Goal: Task Accomplishment & Management: Complete application form

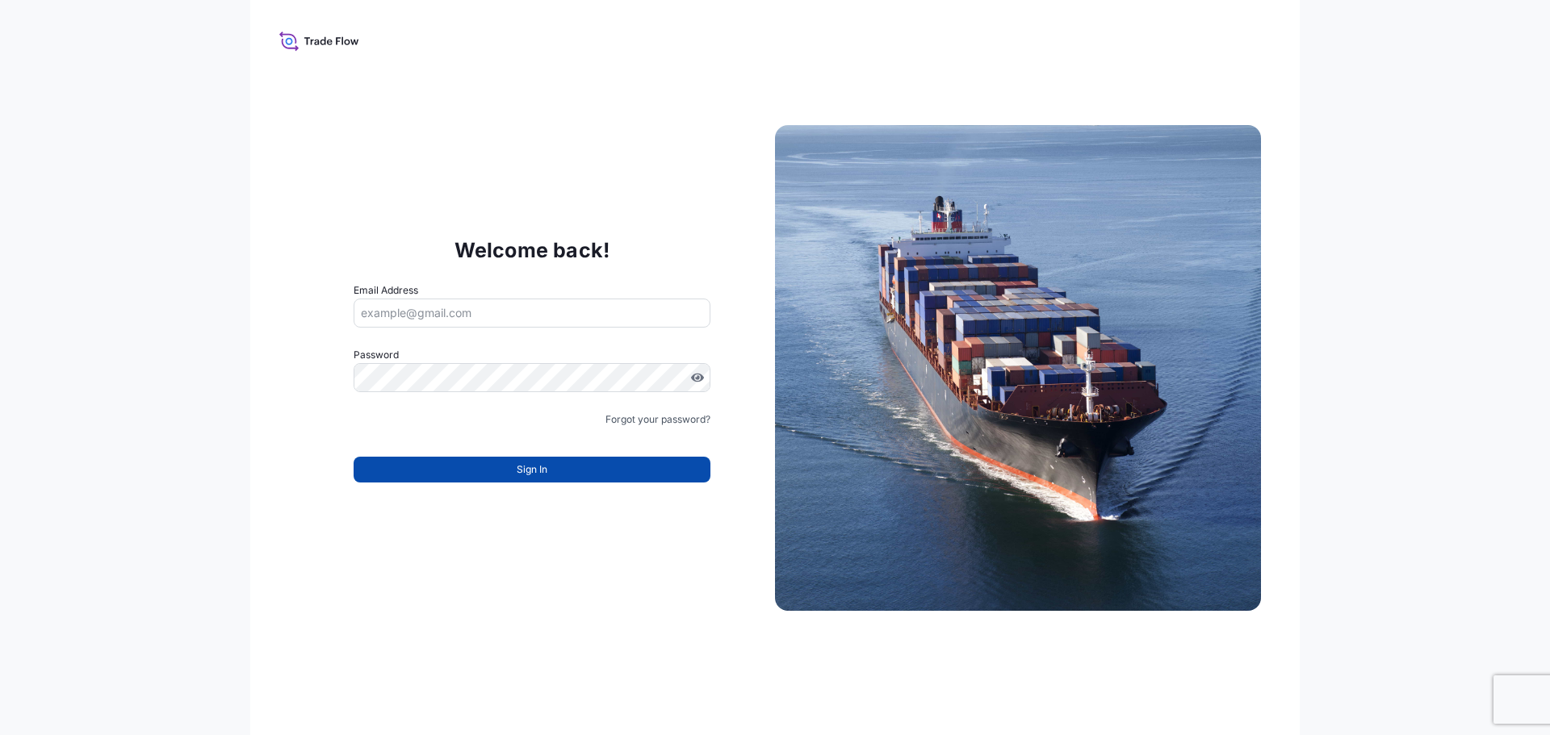
type input "Sara.AparicioFuertes@curiaglobal.com"
click at [563, 470] on button "Sign In" at bounding box center [532, 470] width 357 height 26
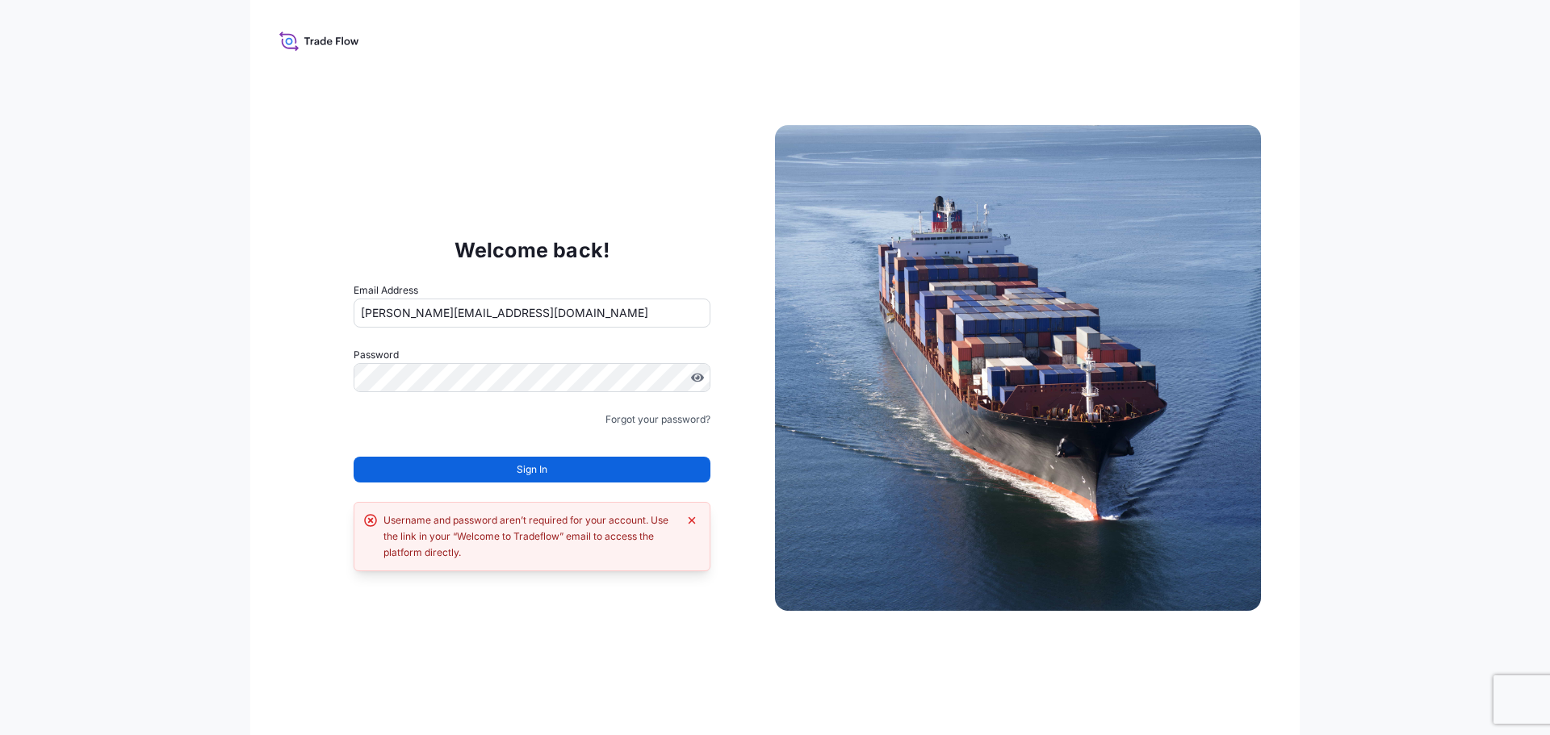
click at [563, 470] on button "Sign In" at bounding box center [532, 470] width 357 height 26
click at [646, 466] on button "Sign In" at bounding box center [532, 470] width 357 height 26
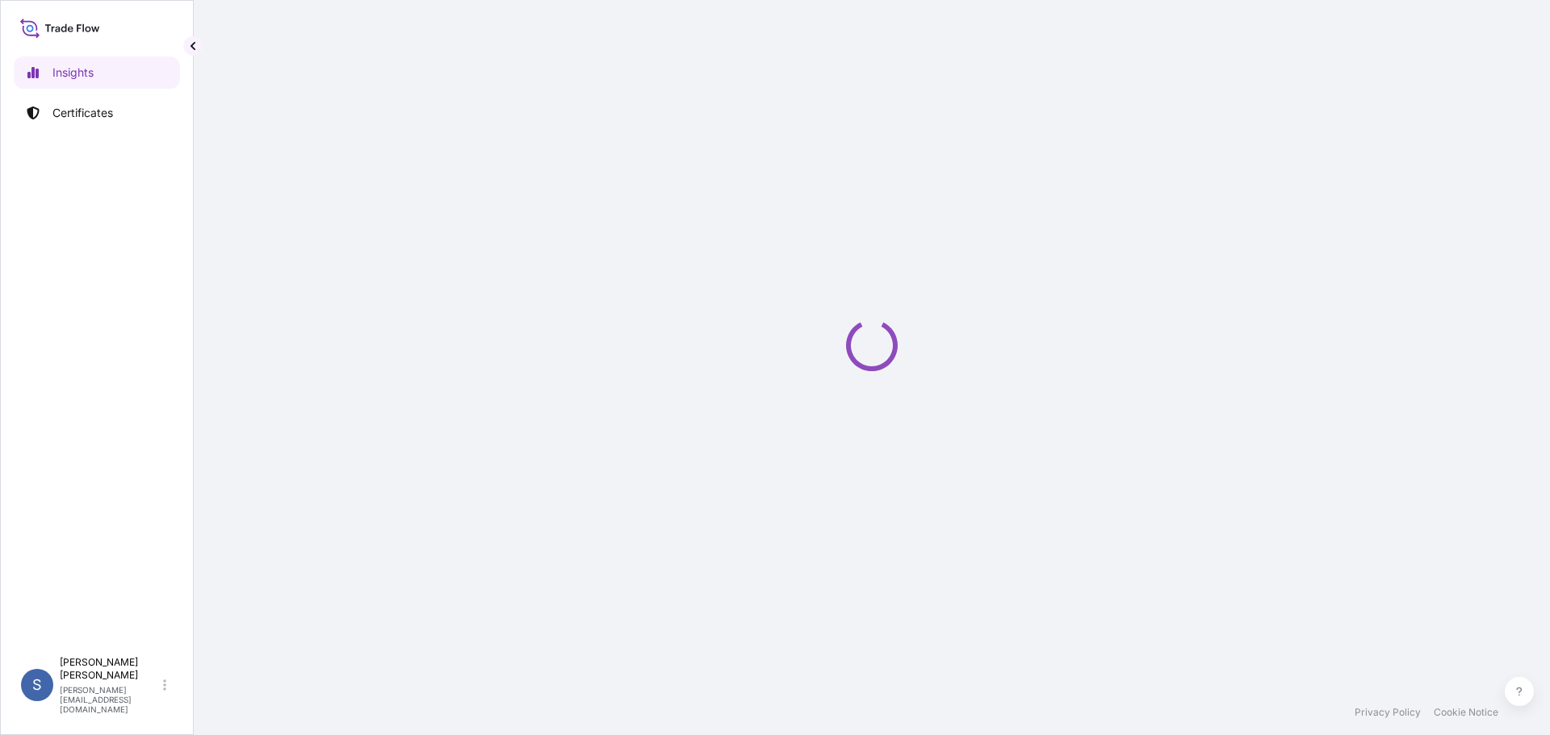
select select "2025"
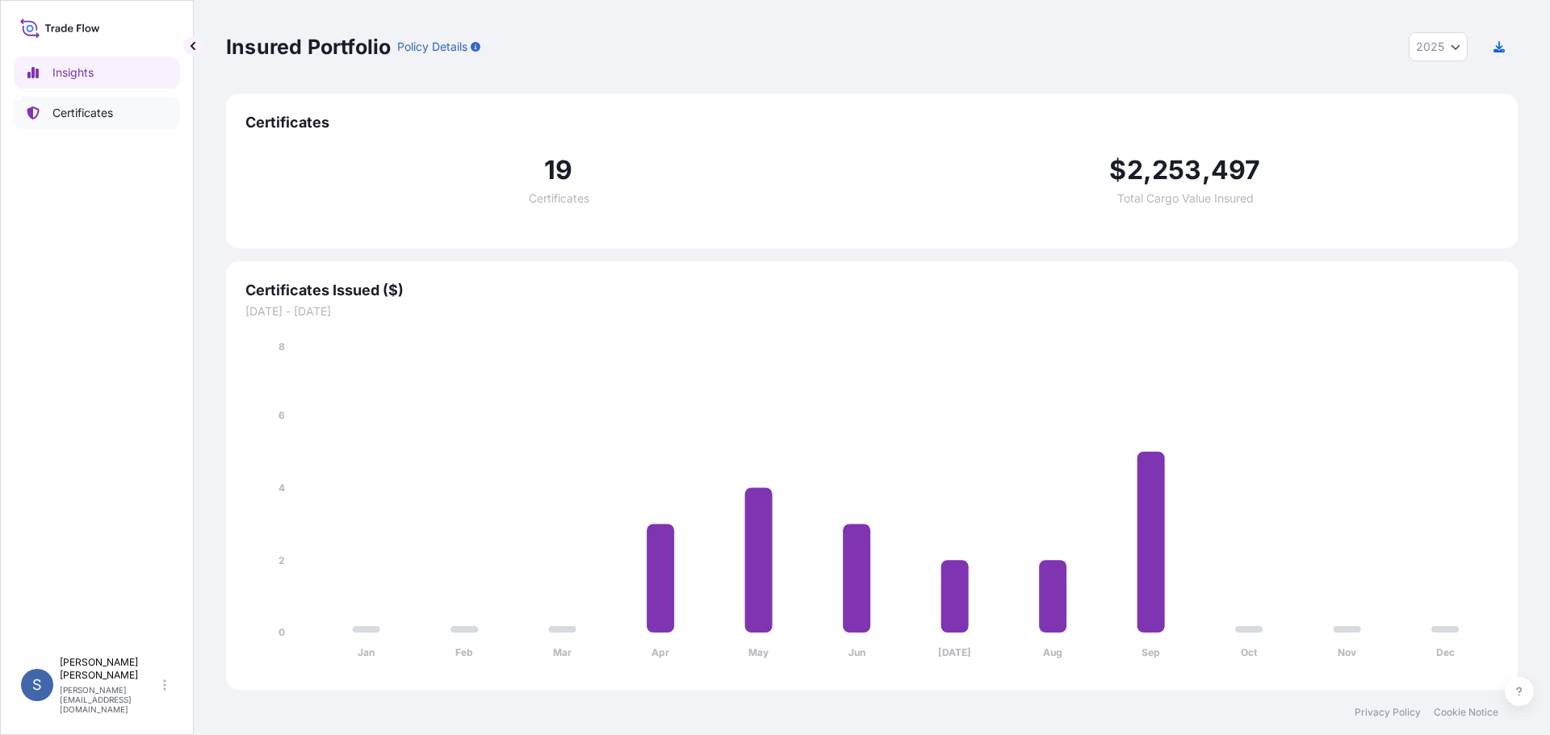
click at [118, 115] on link "Certificates" at bounding box center [97, 113] width 166 height 32
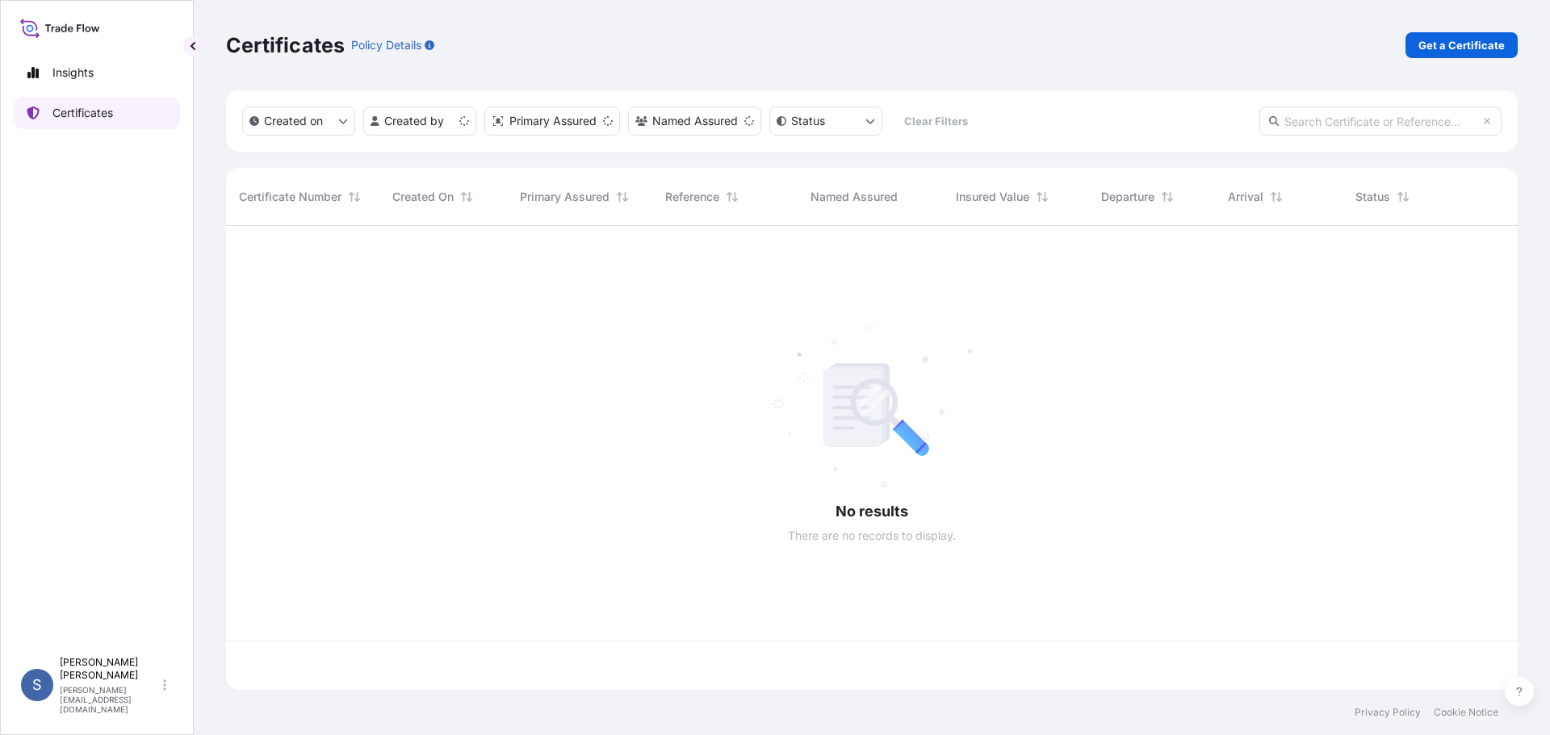
scroll to position [461, 1280]
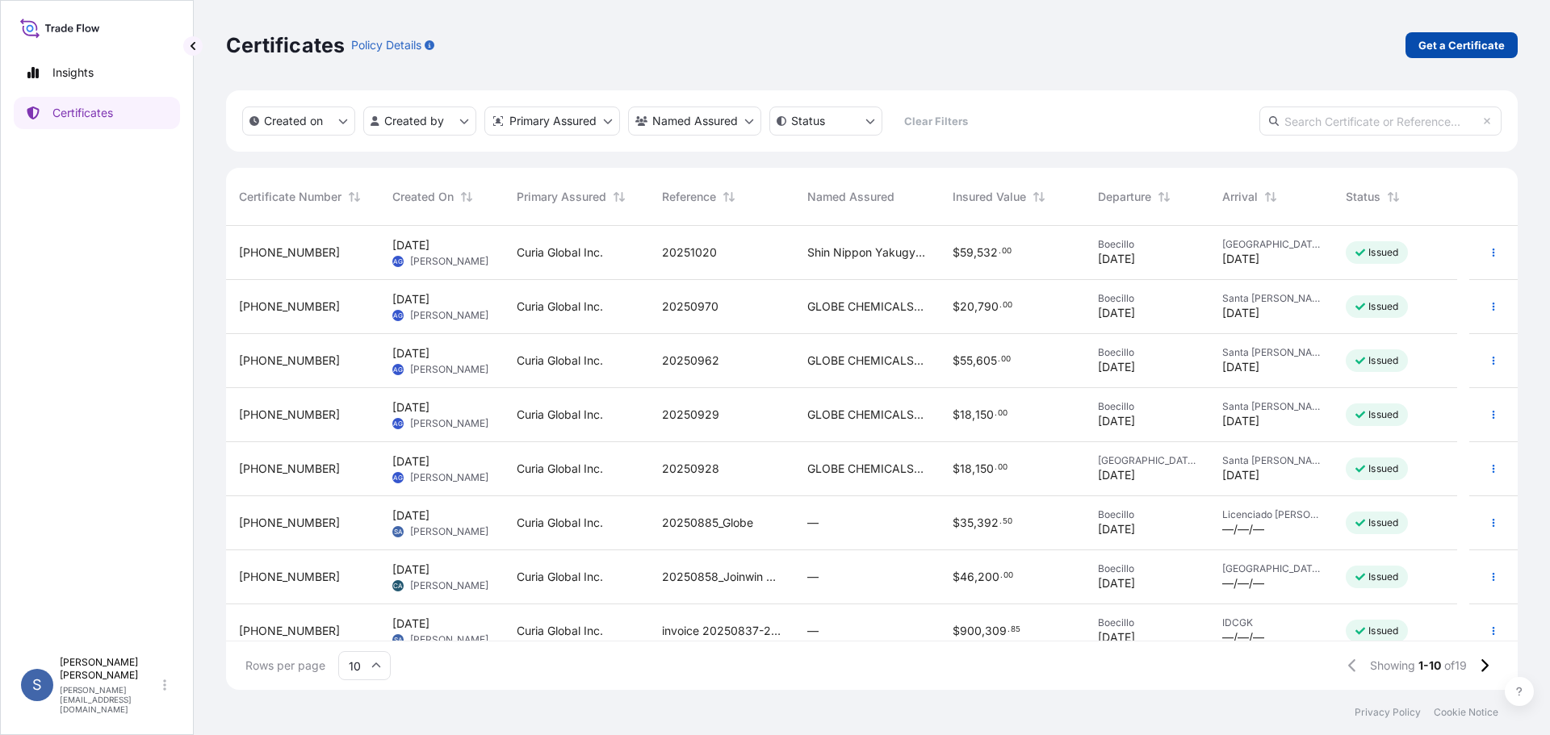
click at [1448, 56] on link "Get a Certificate" at bounding box center [1461, 45] width 112 height 26
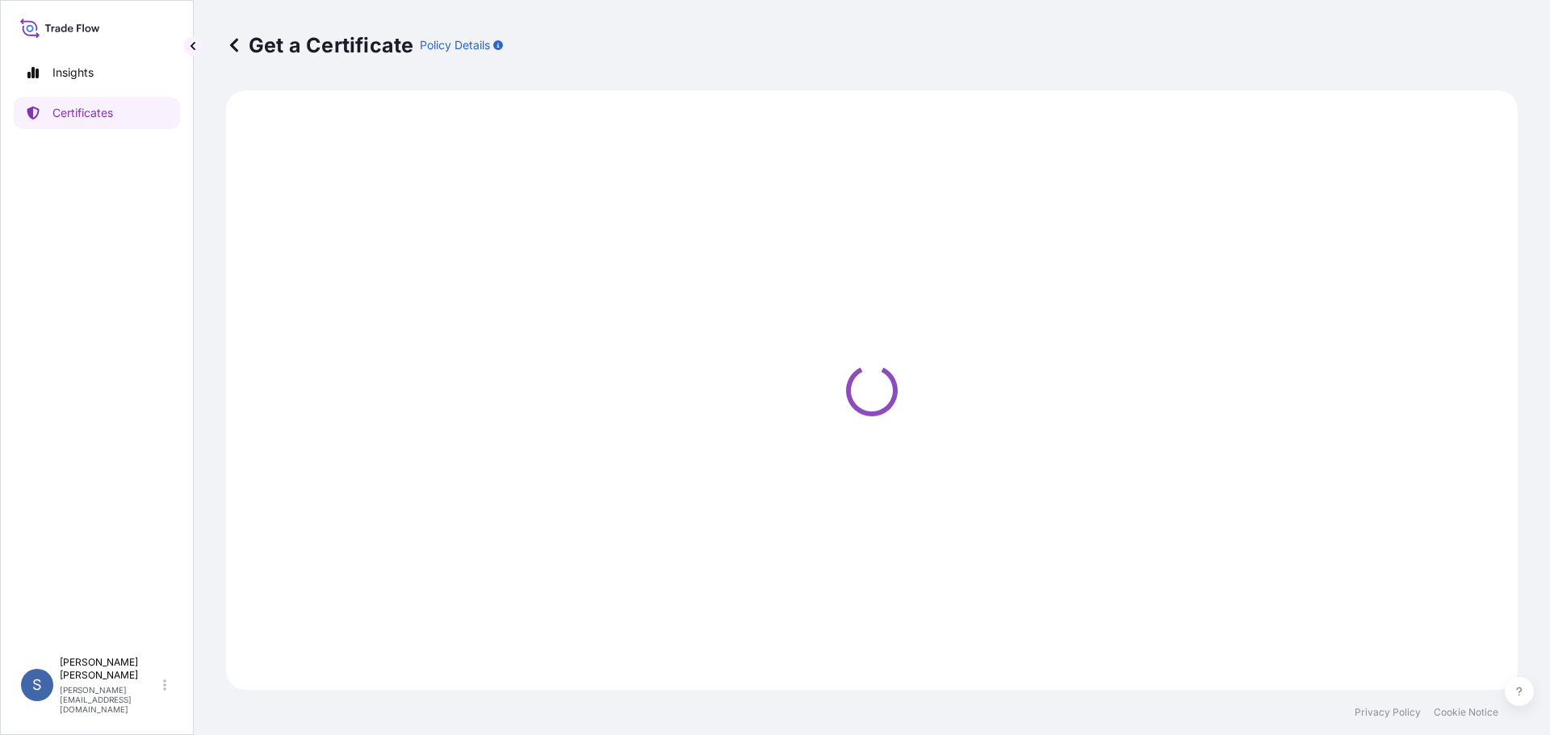
select select "Ocean Vessel"
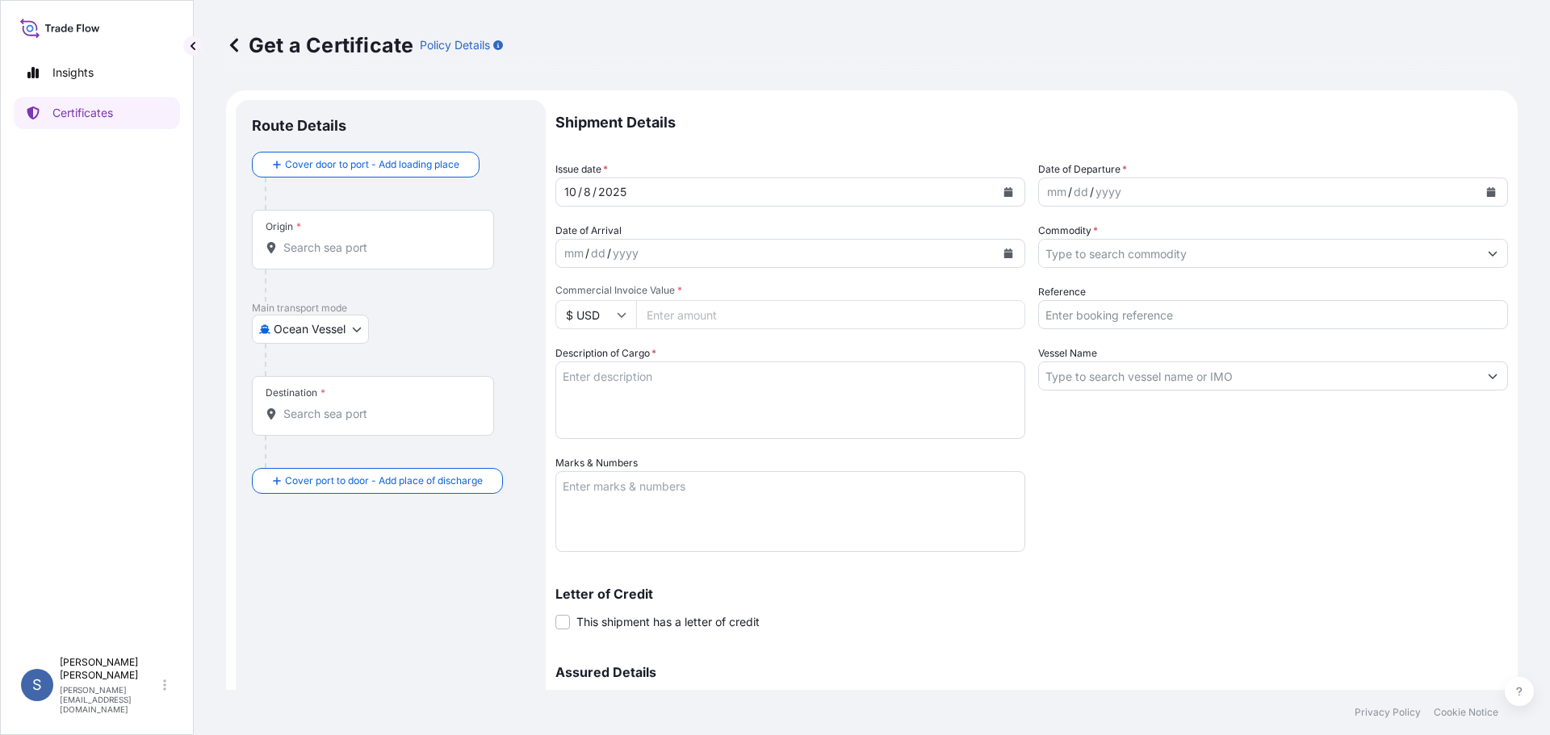
click at [354, 247] on input "Origin *" at bounding box center [378, 248] width 191 height 16
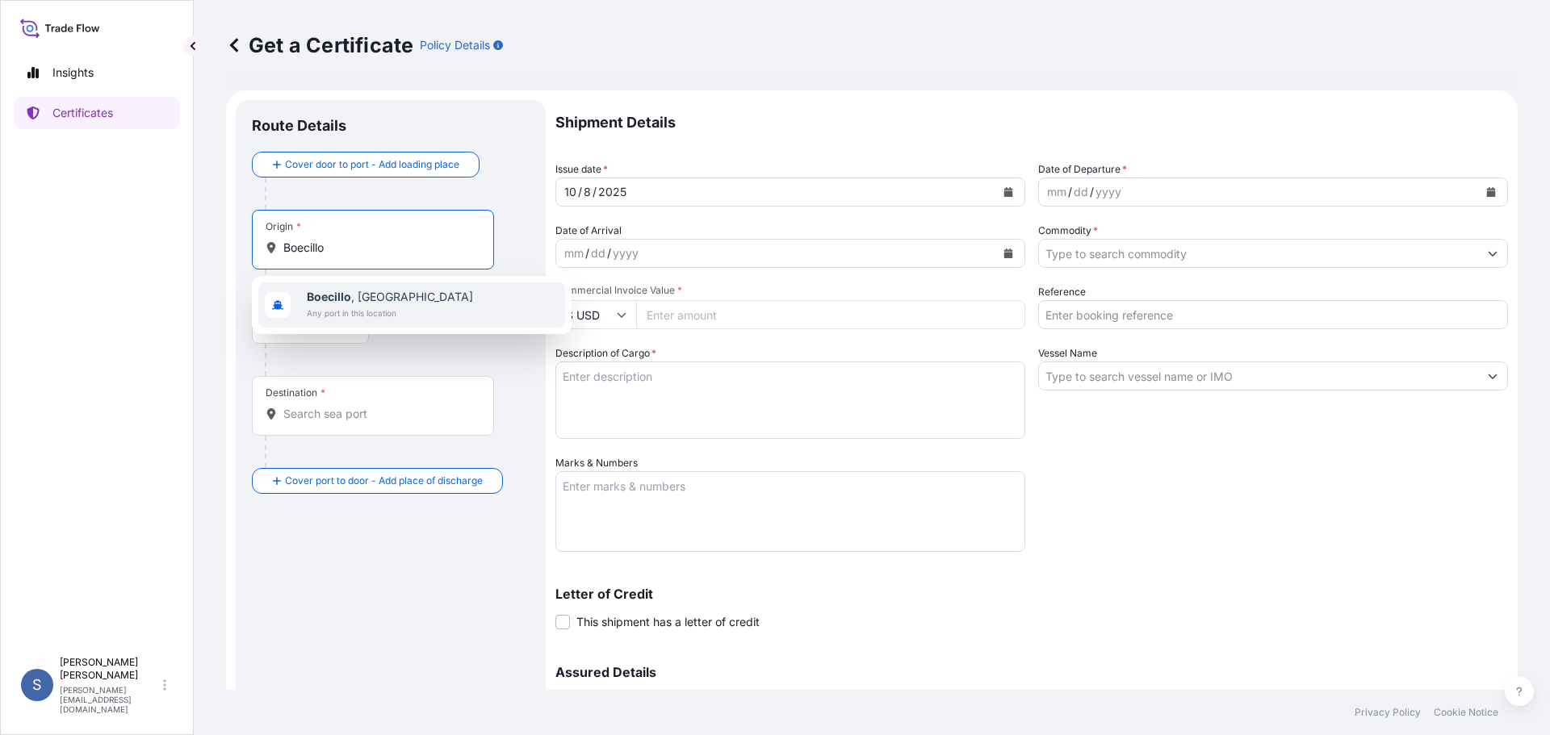
click at [325, 295] on b "Boecillo" at bounding box center [329, 297] width 44 height 14
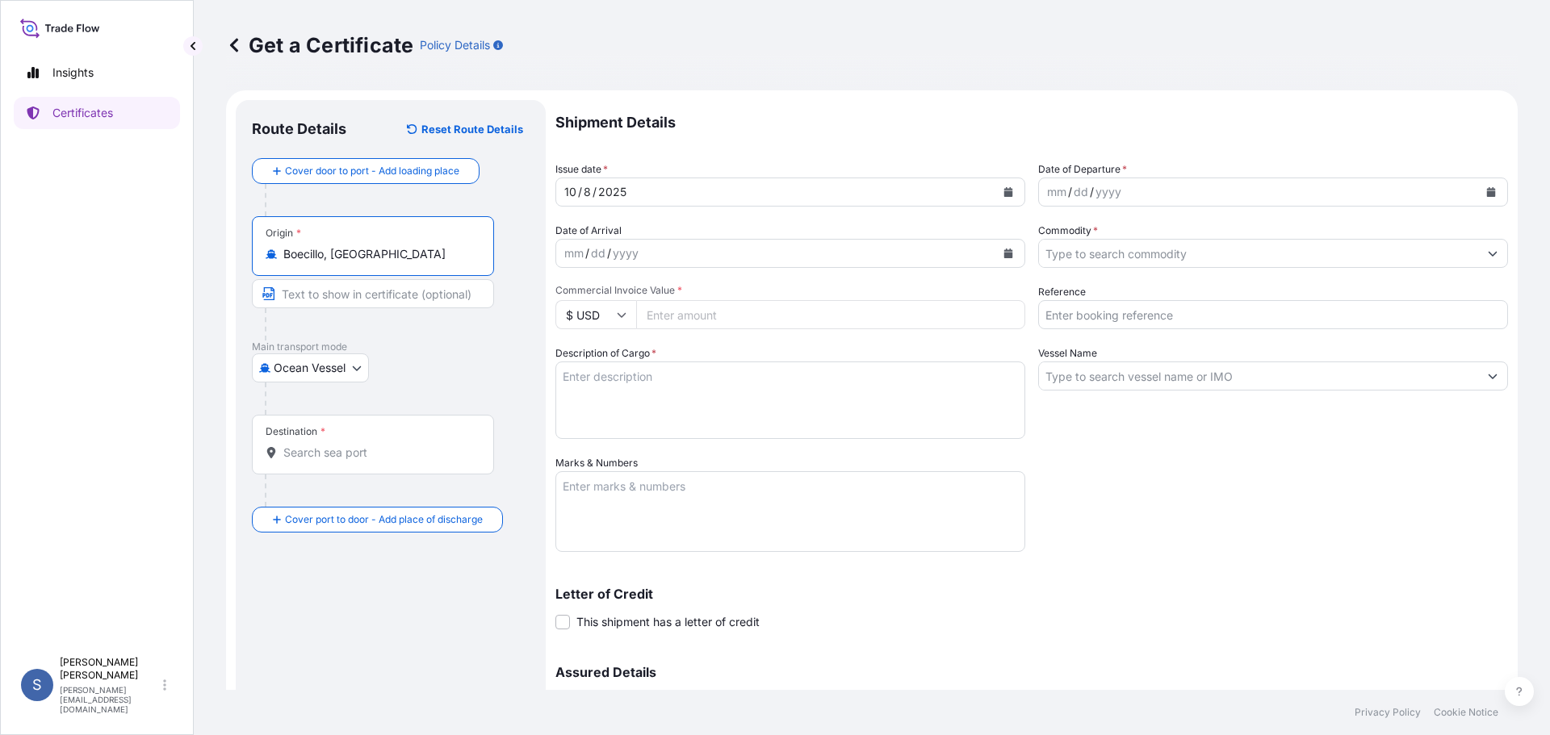
type input "Boecillo, [GEOGRAPHIC_DATA]"
click at [304, 365] on body "2 options available. 1 option available. 0 options available. 1 option availabl…" at bounding box center [775, 367] width 1550 height 735
click at [290, 404] on span "Air" at bounding box center [290, 410] width 15 height 16
select select "Air"
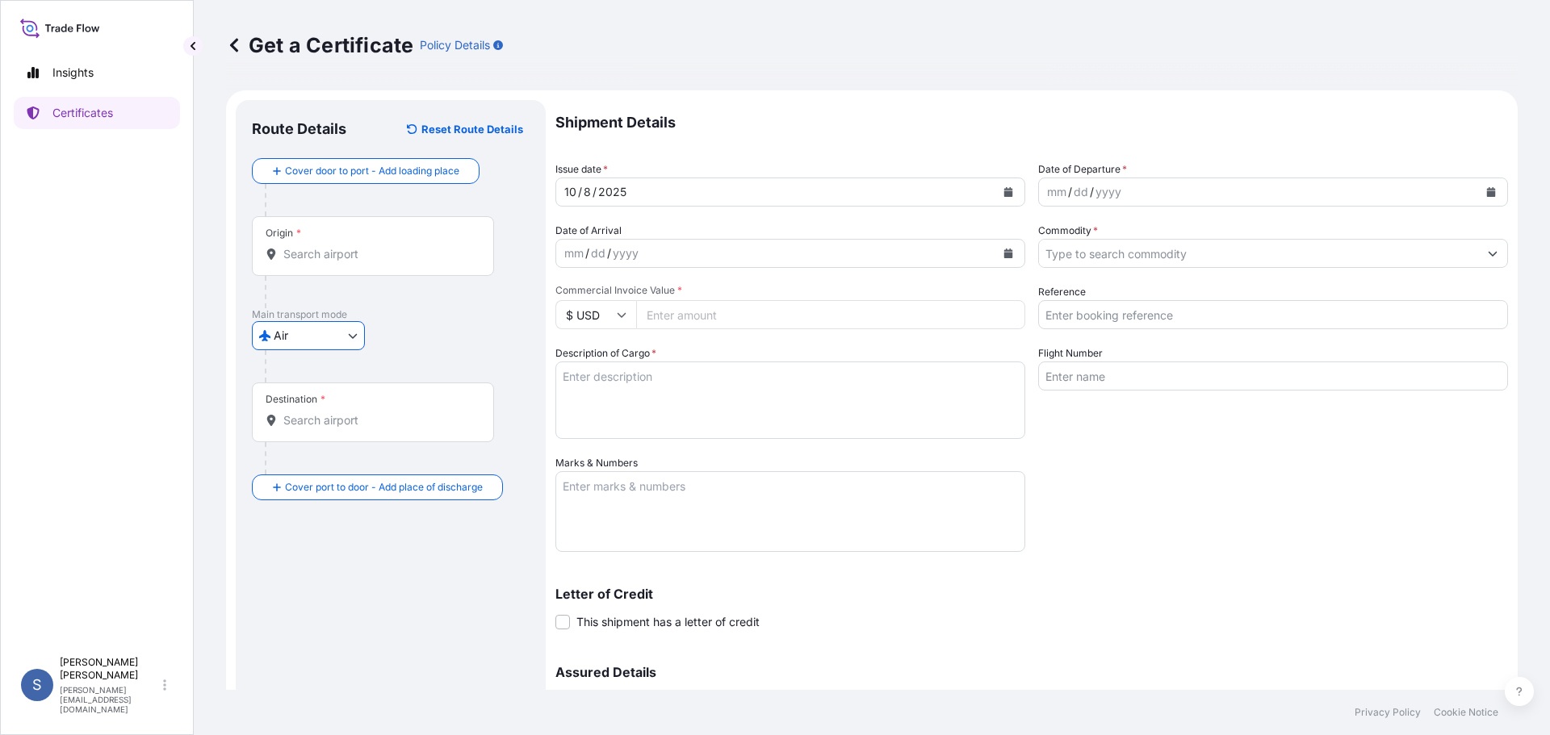
drag, startPoint x: 316, startPoint y: 435, endPoint x: 325, endPoint y: 432, distance: 10.2
click at [316, 435] on div "Destination *" at bounding box center [373, 413] width 242 height 60
click at [316, 429] on input "Destination *" at bounding box center [378, 421] width 191 height 16
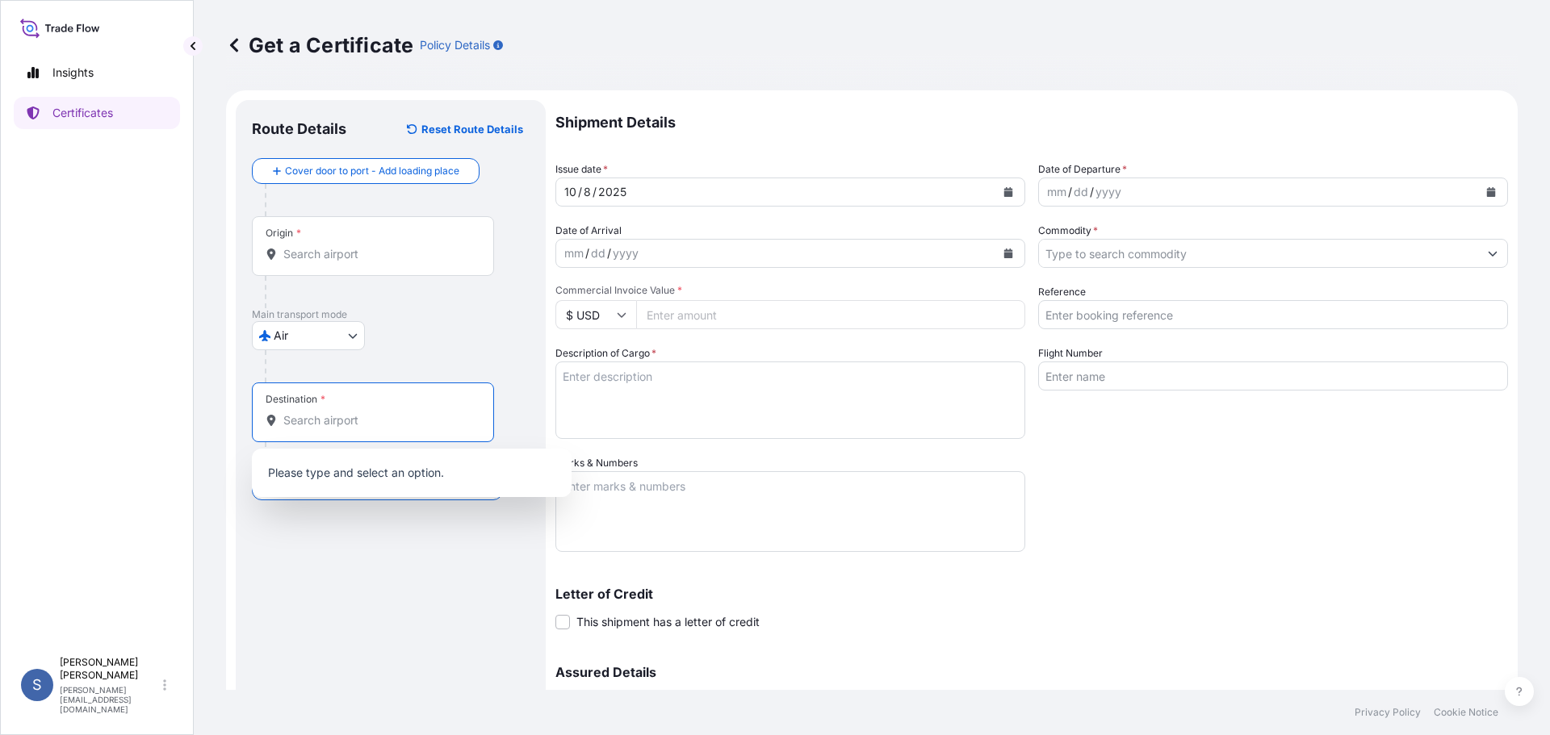
paste input "[GEOGRAPHIC_DATA] -Licenciado [PERSON_NAME][GEOGRAPHIC_DATA]"
type input "[GEOGRAPHIC_DATA] -Licenciado [PERSON_NAME][GEOGRAPHIC_DATA]"
click at [727, 315] on input "Commercial Invoice Value *" at bounding box center [830, 314] width 389 height 29
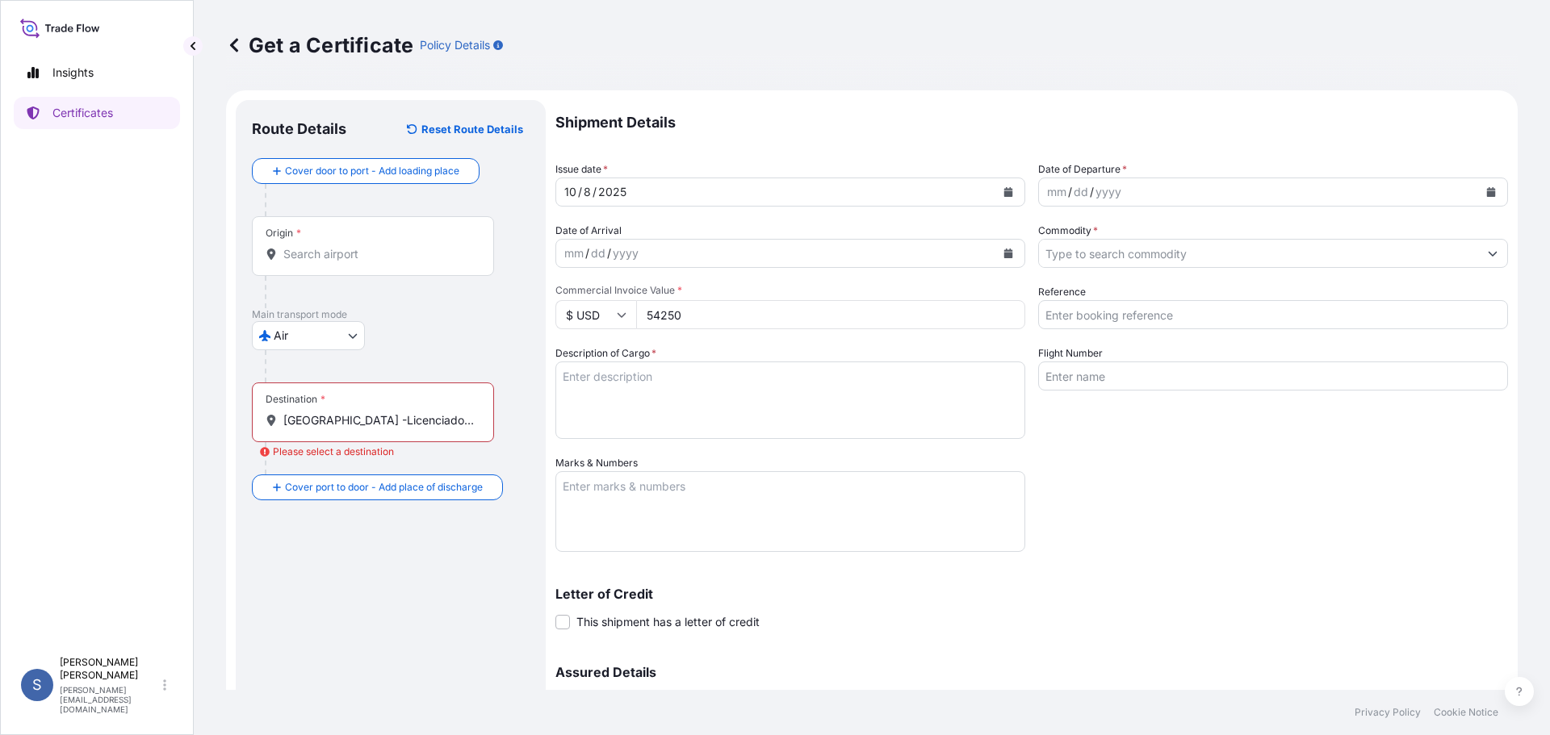
type input "54250"
click at [312, 426] on input "[GEOGRAPHIC_DATA] -Licenciado [PERSON_NAME][GEOGRAPHIC_DATA]" at bounding box center [378, 421] width 191 height 16
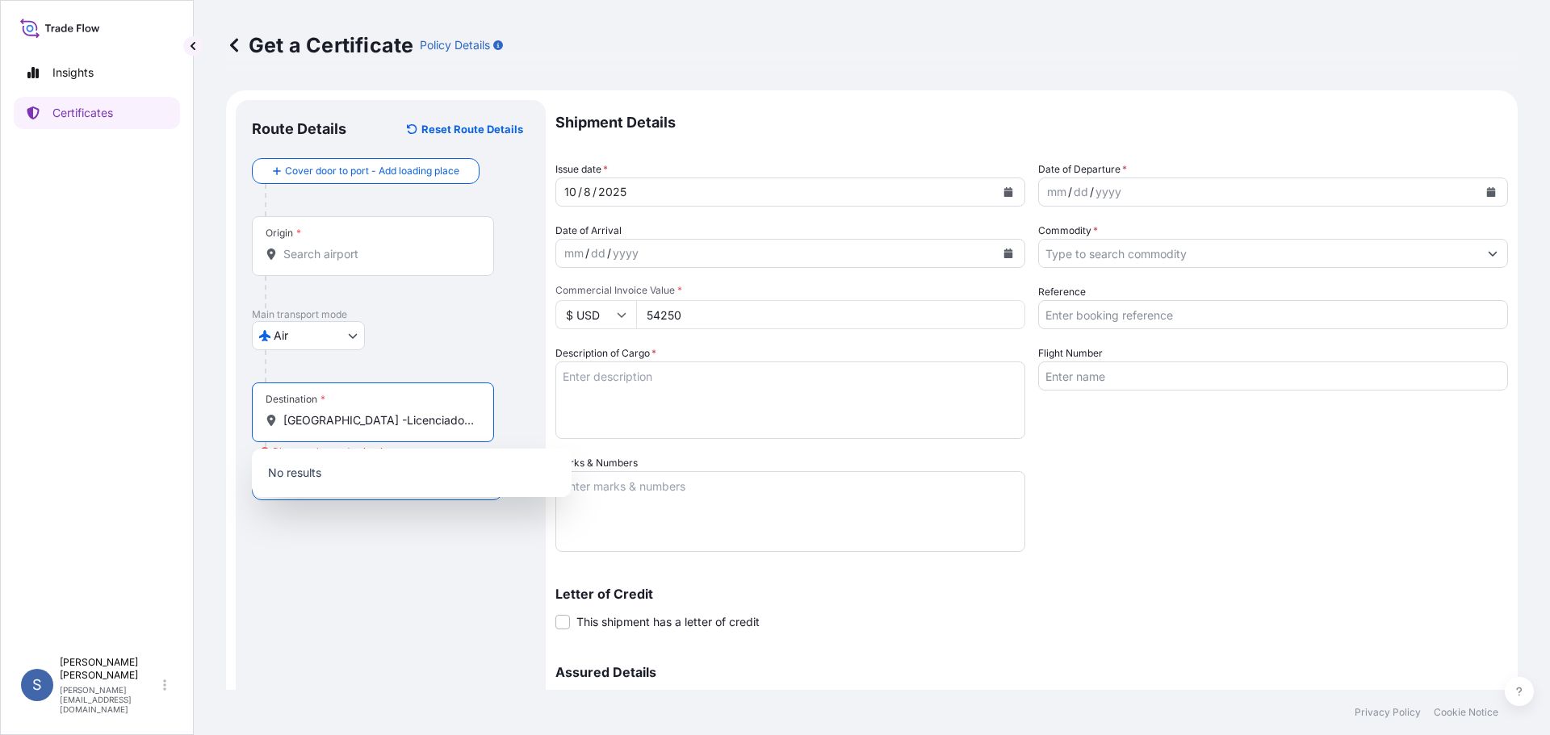
click at [316, 425] on input "[GEOGRAPHIC_DATA] -Licenciado [PERSON_NAME][GEOGRAPHIC_DATA]" at bounding box center [378, 421] width 191 height 16
drag, startPoint x: 396, startPoint y: 415, endPoint x: 530, endPoint y: 431, distance: 135.8
click at [530, 431] on div "Route Details Reset Route Details Cover door to port - Add loading place Place …" at bounding box center [391, 476] width 310 height 753
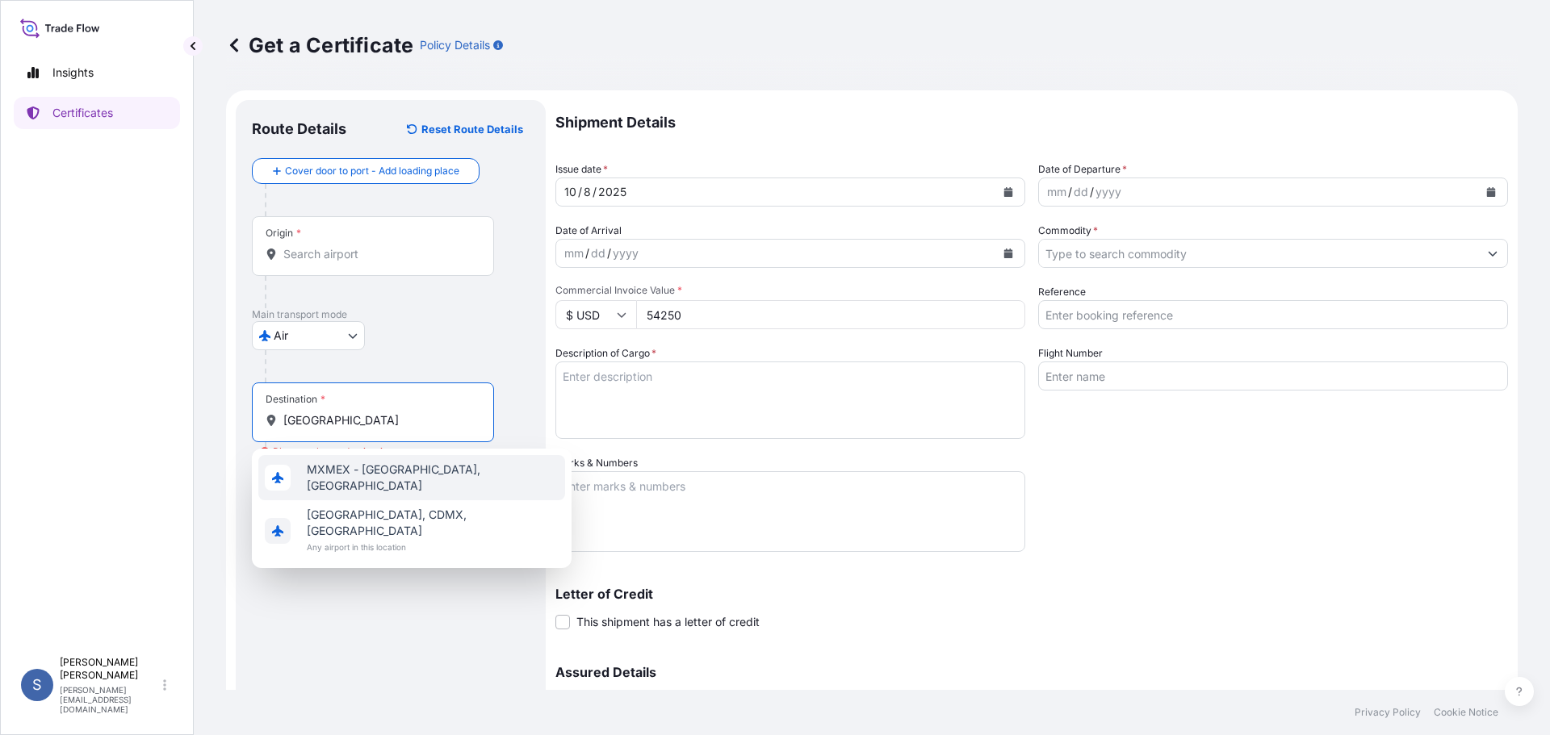
click at [394, 483] on div "MXMEX - [GEOGRAPHIC_DATA], [GEOGRAPHIC_DATA]" at bounding box center [411, 477] width 307 height 45
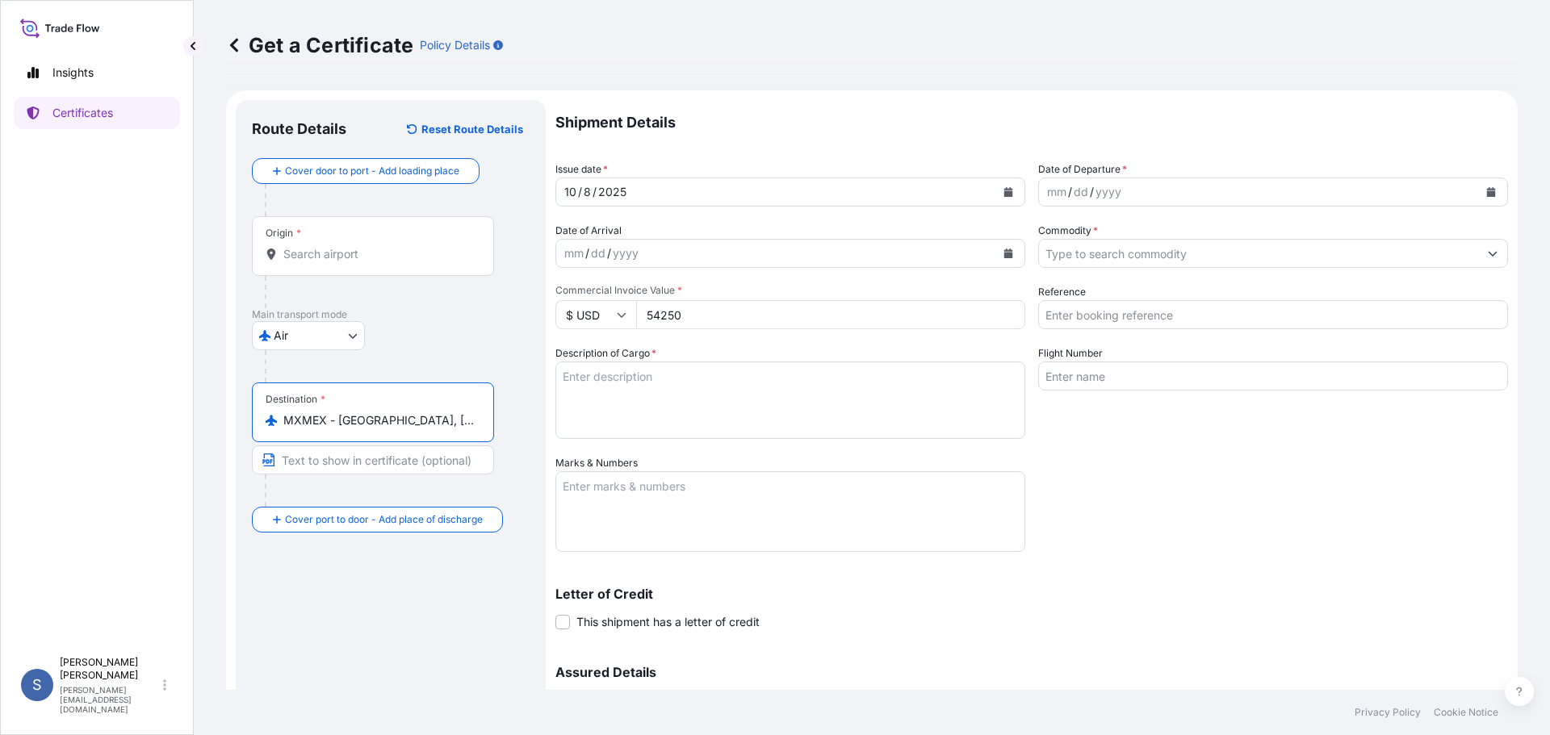
type input "MXMEX - [GEOGRAPHIC_DATA], [GEOGRAPHIC_DATA]"
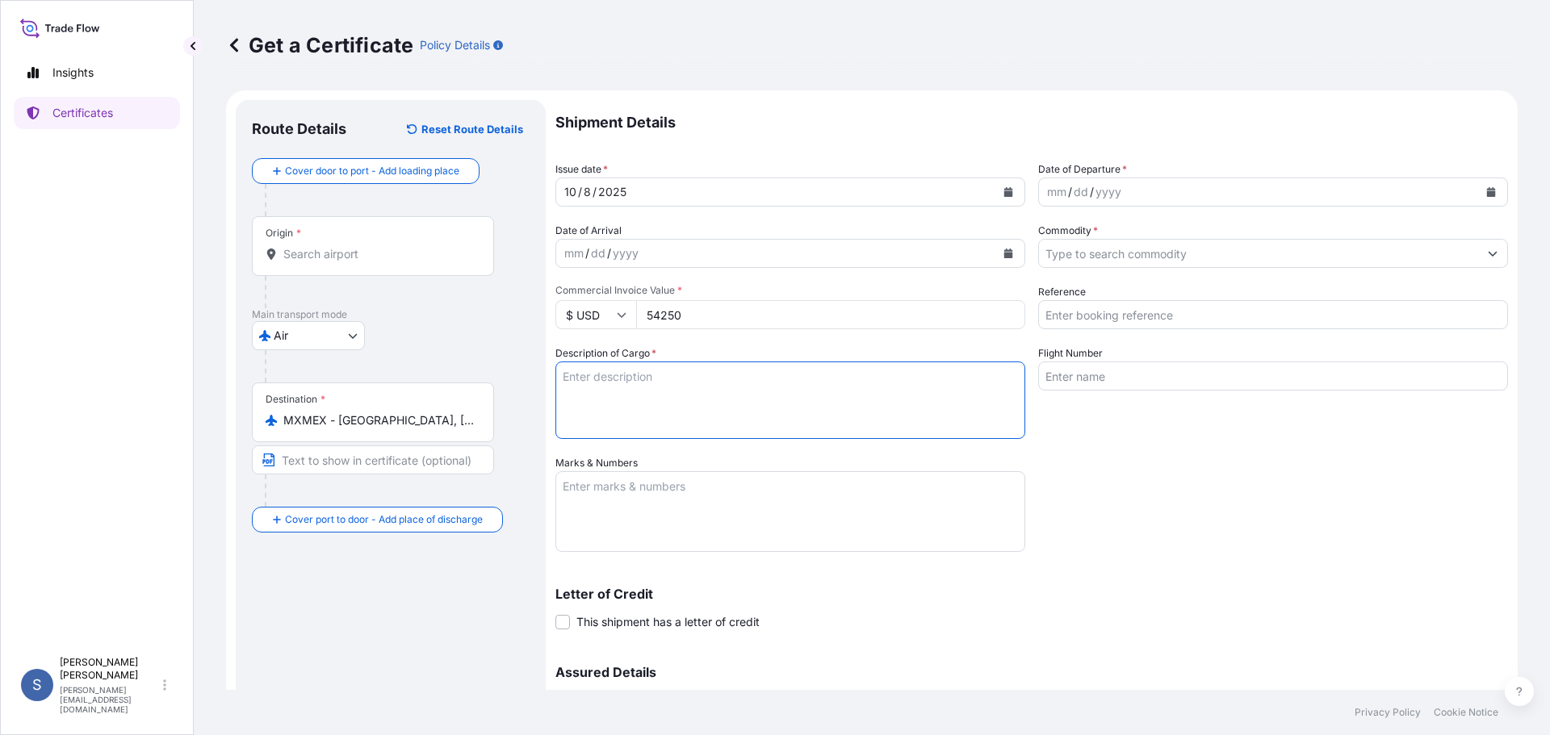
click at [673, 402] on textarea "Description of Cargo *" at bounding box center [790, 400] width 470 height 77
click at [588, 376] on textarea "Description of Cargo *" at bounding box center [790, 400] width 470 height 77
paste textarea "[MEDICAL_DATA] EP 11.8"
type textarea "29 kg of [MEDICAL_DATA] EP 11.8"
click at [657, 484] on textarea "Marks & Numbers" at bounding box center [790, 511] width 470 height 81
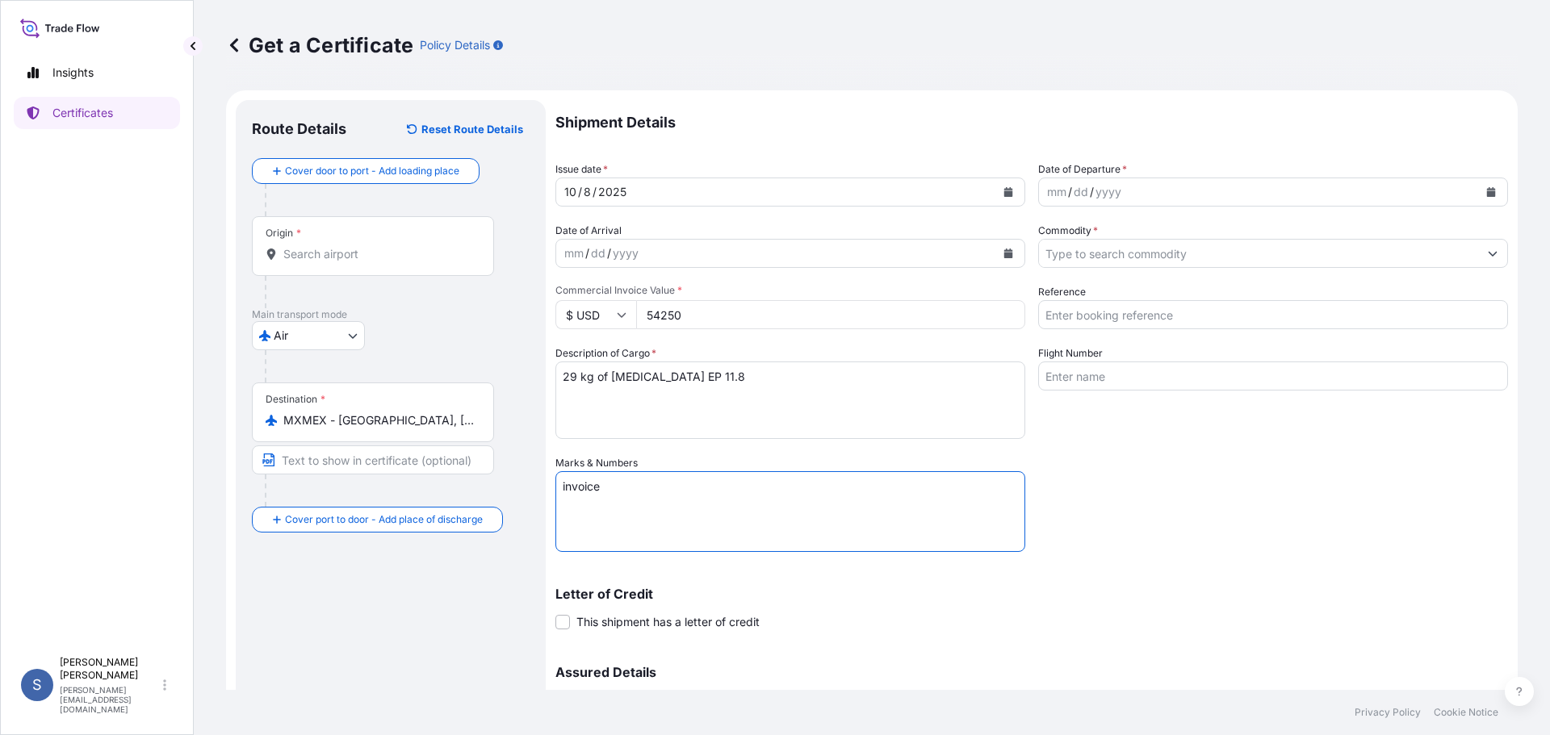
paste textarea "20251053"
type textarea "invoice 20251053; 3 carton boxes"
click at [1068, 191] on div "/" at bounding box center [1070, 191] width 4 height 19
click at [1088, 253] on input "Commodity *" at bounding box center [1258, 253] width 439 height 29
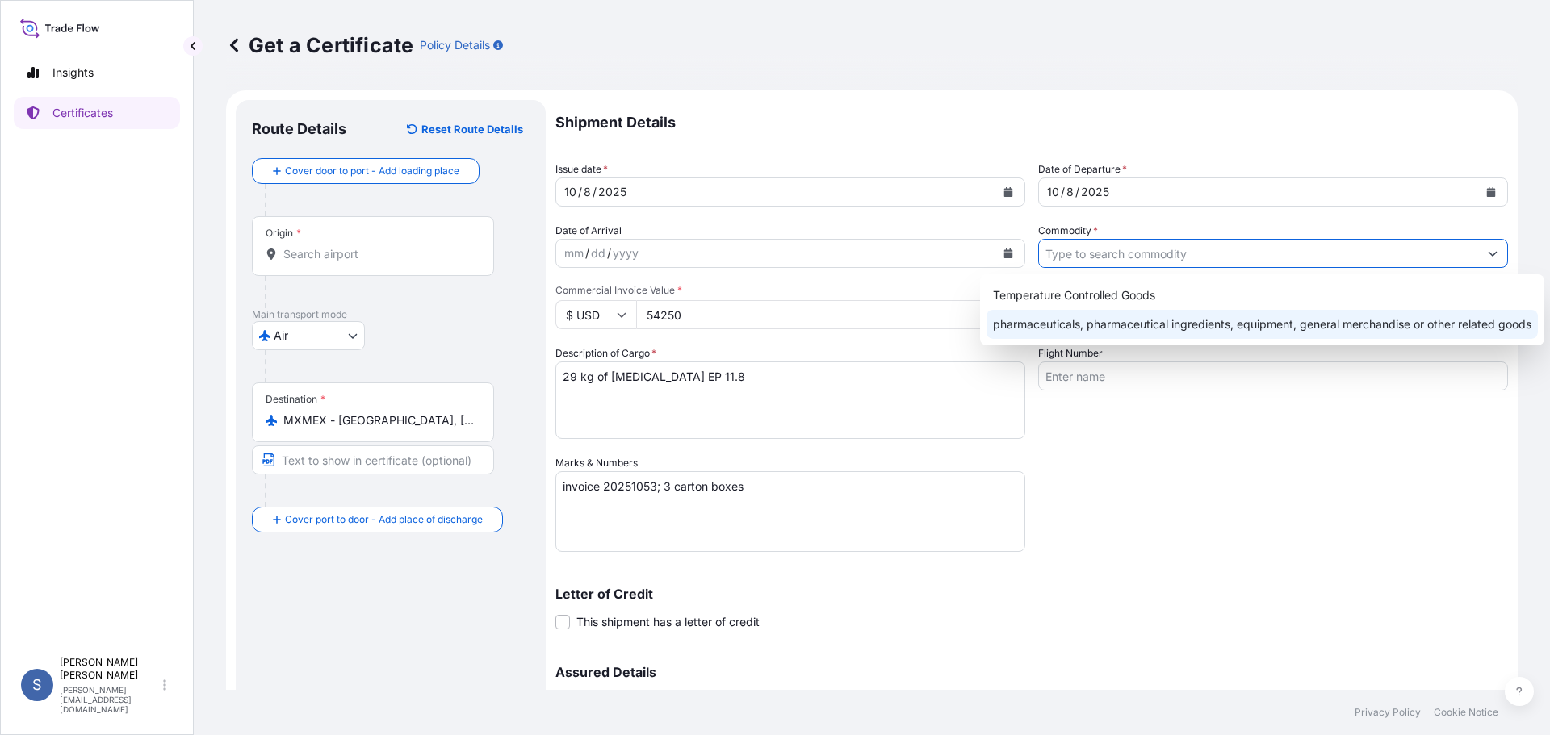
click at [1076, 326] on div "pharmaceuticals, pharmaceutical ingredients, equipment, general merchandise or …" at bounding box center [1261, 324] width 551 height 29
type input "pharmaceuticals, pharmaceutical ingredients, equipment, general merchandise or …"
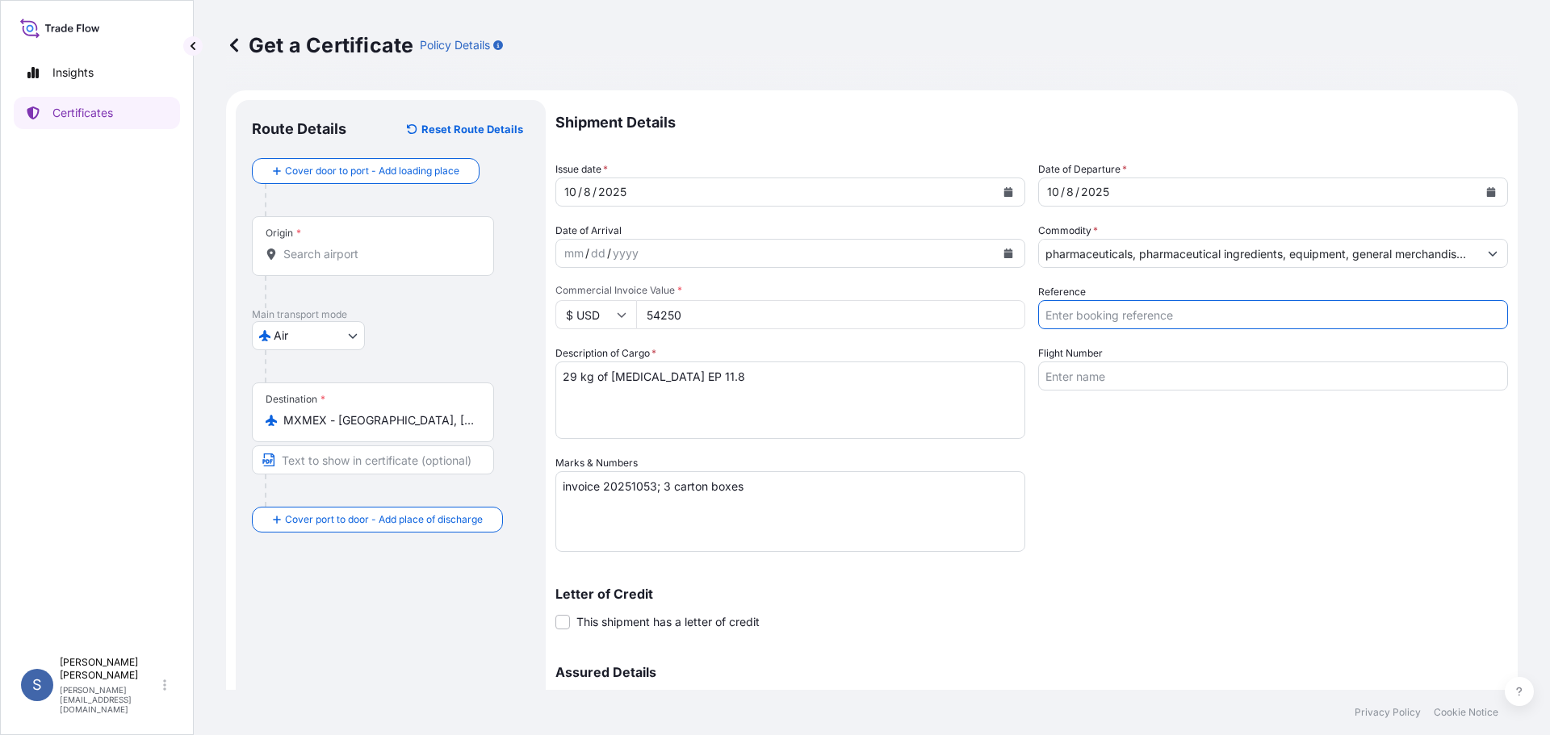
click at [1076, 322] on input "Reference" at bounding box center [1273, 314] width 470 height 29
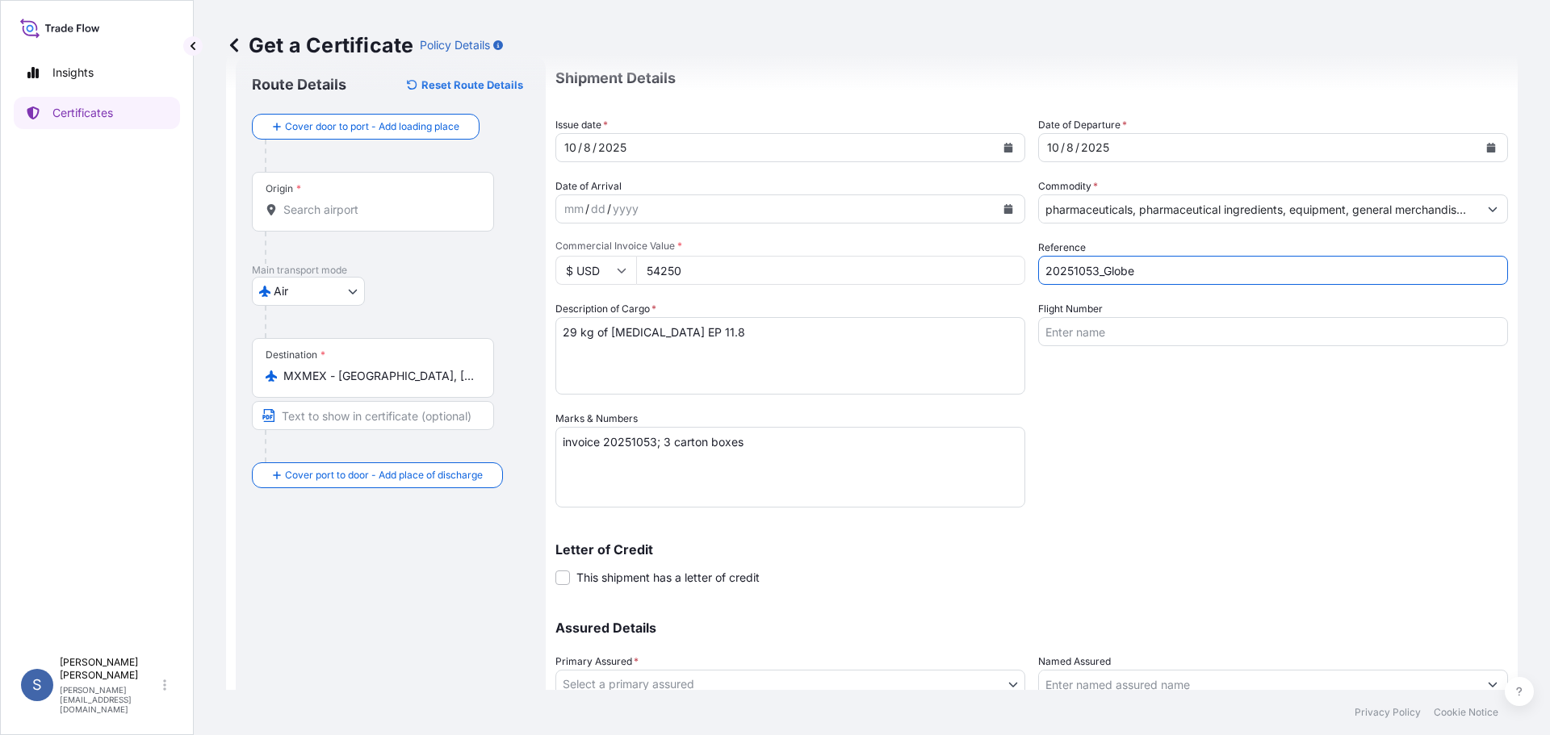
scroll to position [173, 0]
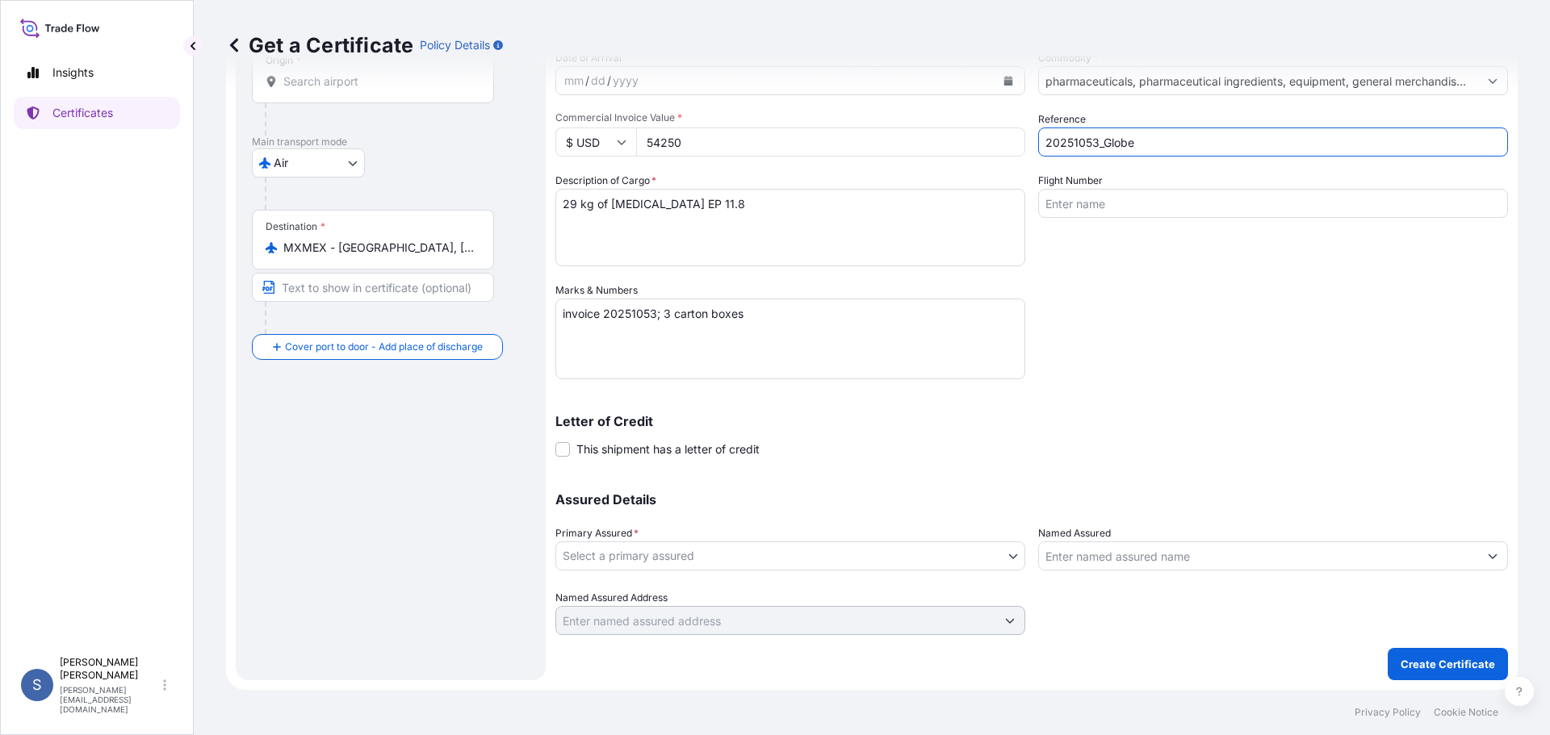
type input "20251053_Globe"
click at [655, 564] on body "Insights Certificates S [PERSON_NAME] [PERSON_NAME][EMAIL_ADDRESS][DOMAIN_NAME]…" at bounding box center [775, 367] width 1550 height 735
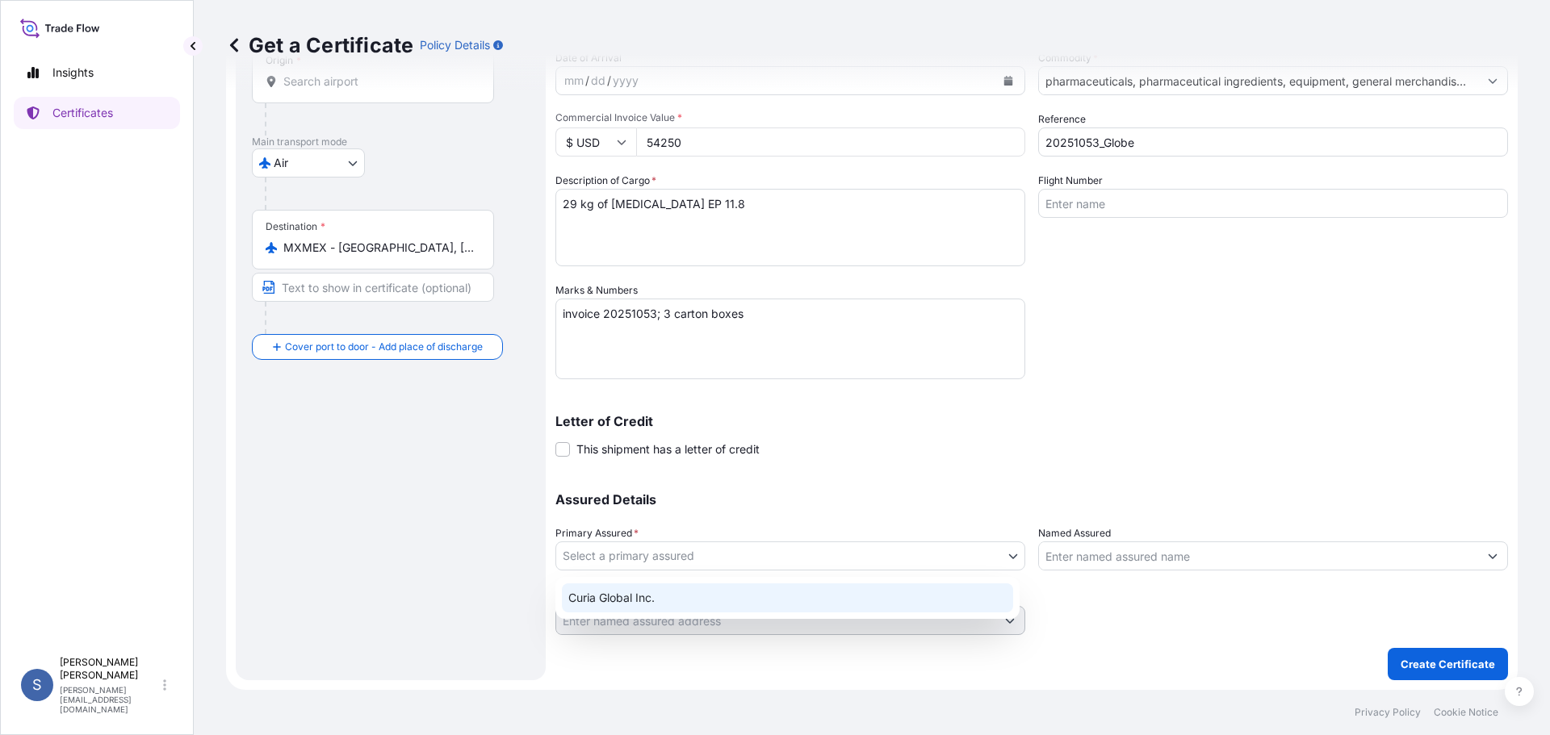
click at [648, 596] on div "Curia Global Inc." at bounding box center [787, 598] width 451 height 29
select select "31484"
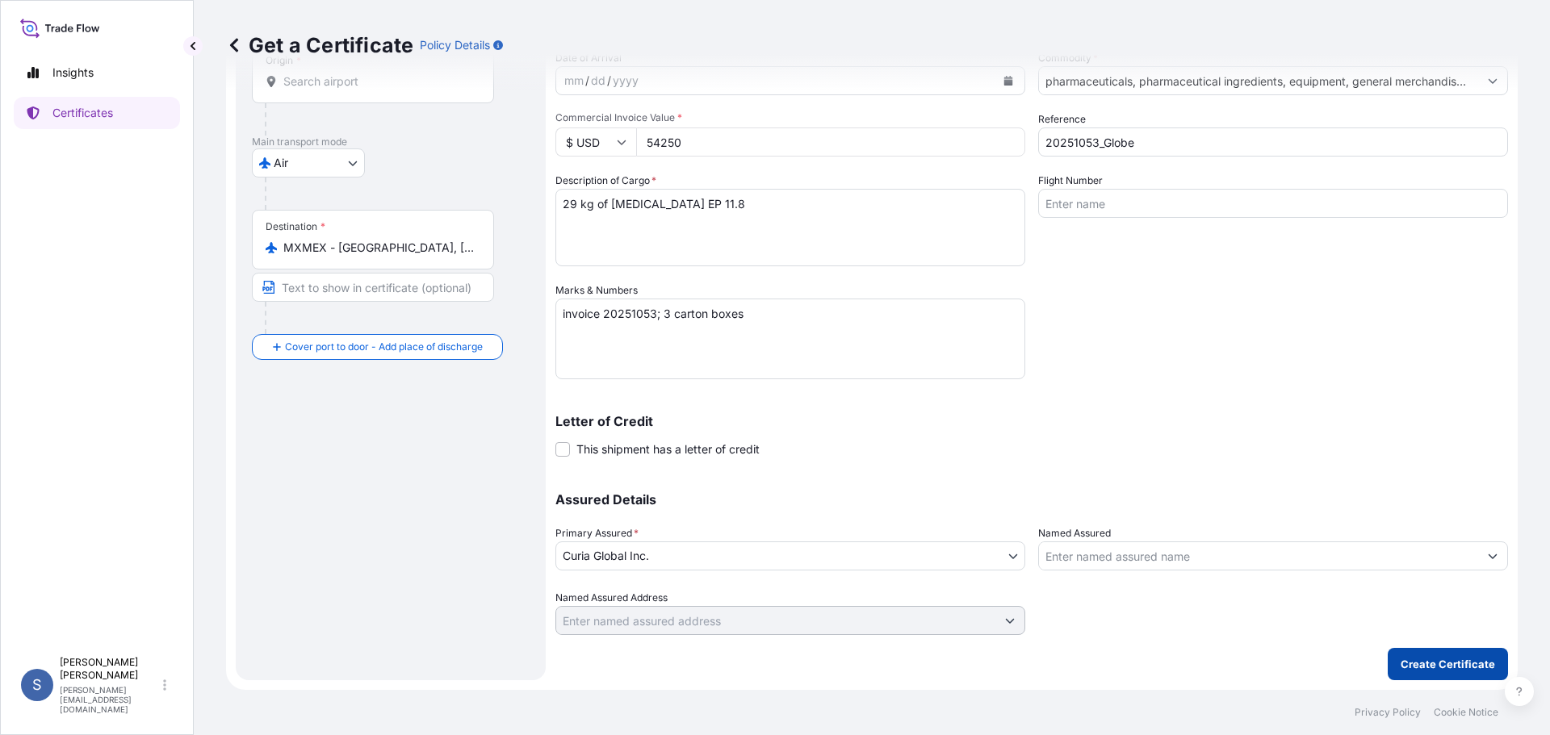
click at [1424, 664] on p "Create Certificate" at bounding box center [1448, 664] width 94 height 16
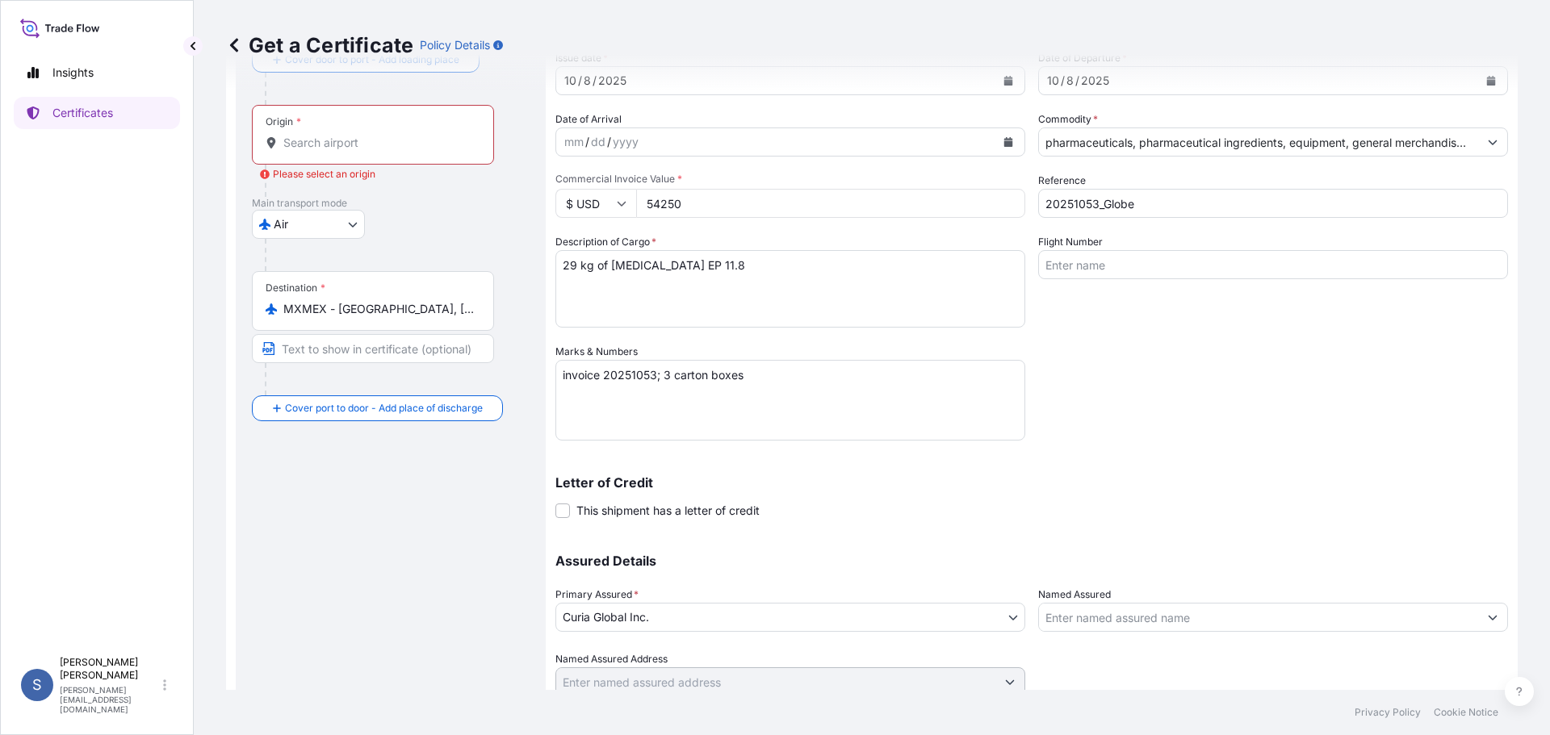
scroll to position [0, 0]
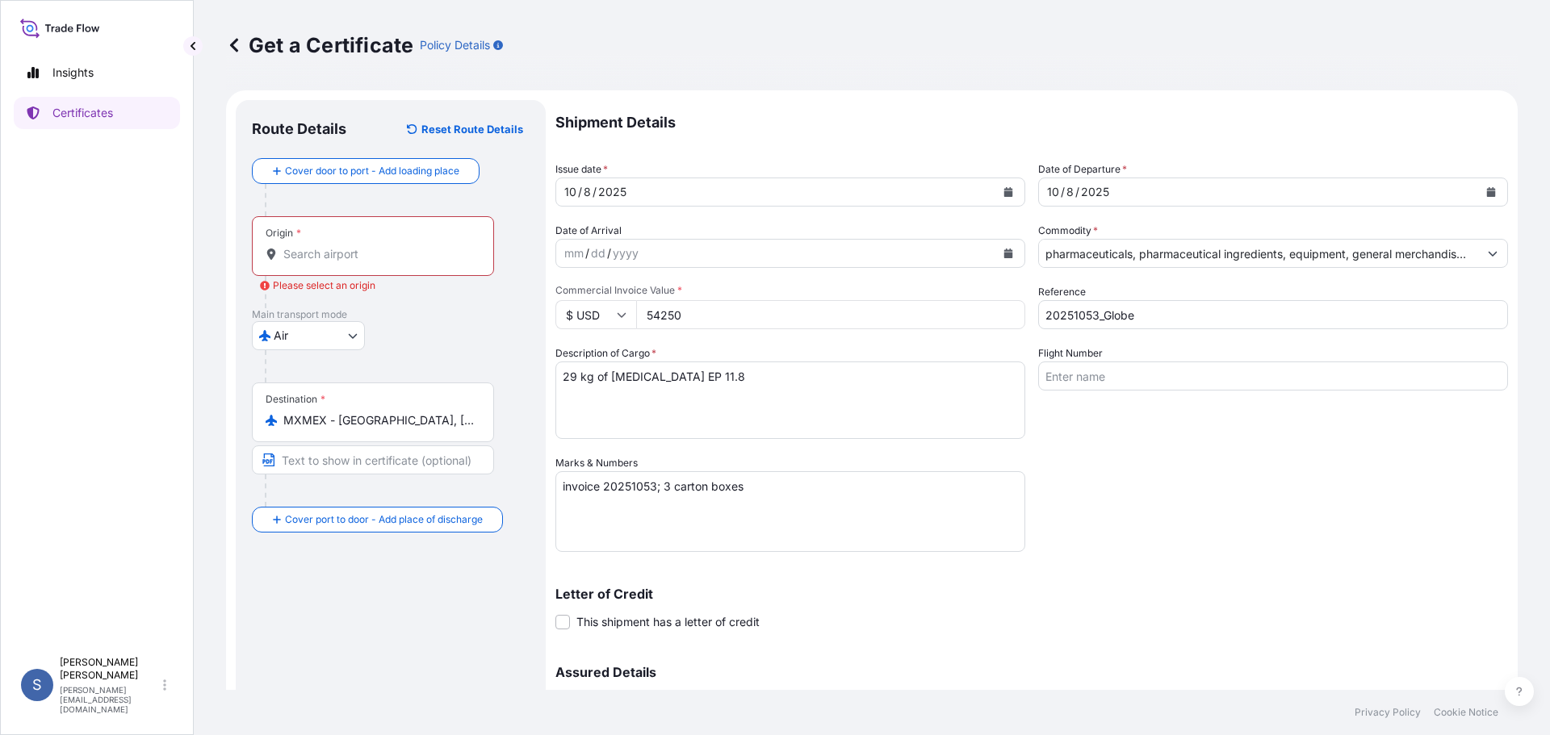
click at [291, 258] on input "Origin * Please select an origin" at bounding box center [378, 254] width 191 height 16
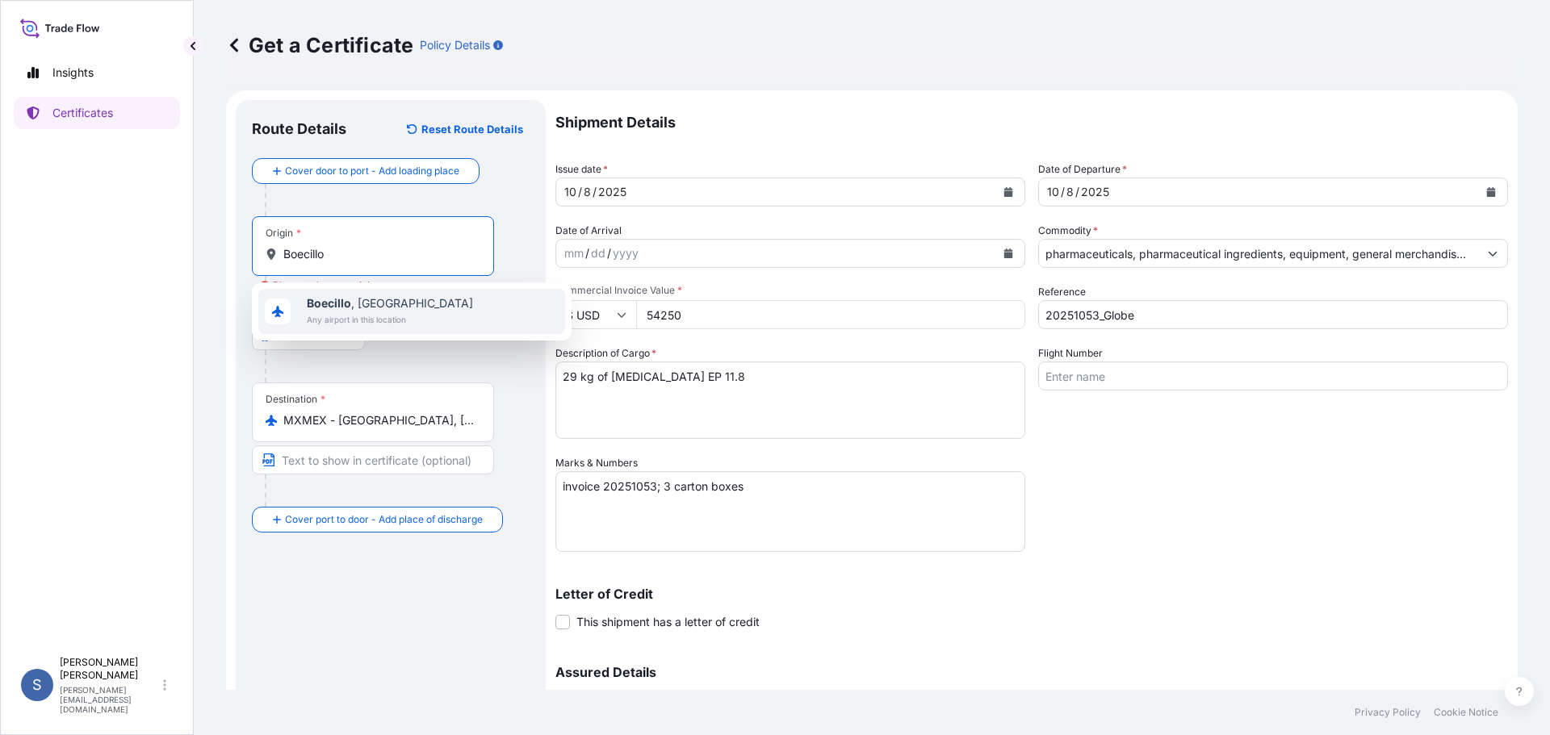
click at [311, 307] on b "Boecillo" at bounding box center [329, 303] width 44 height 14
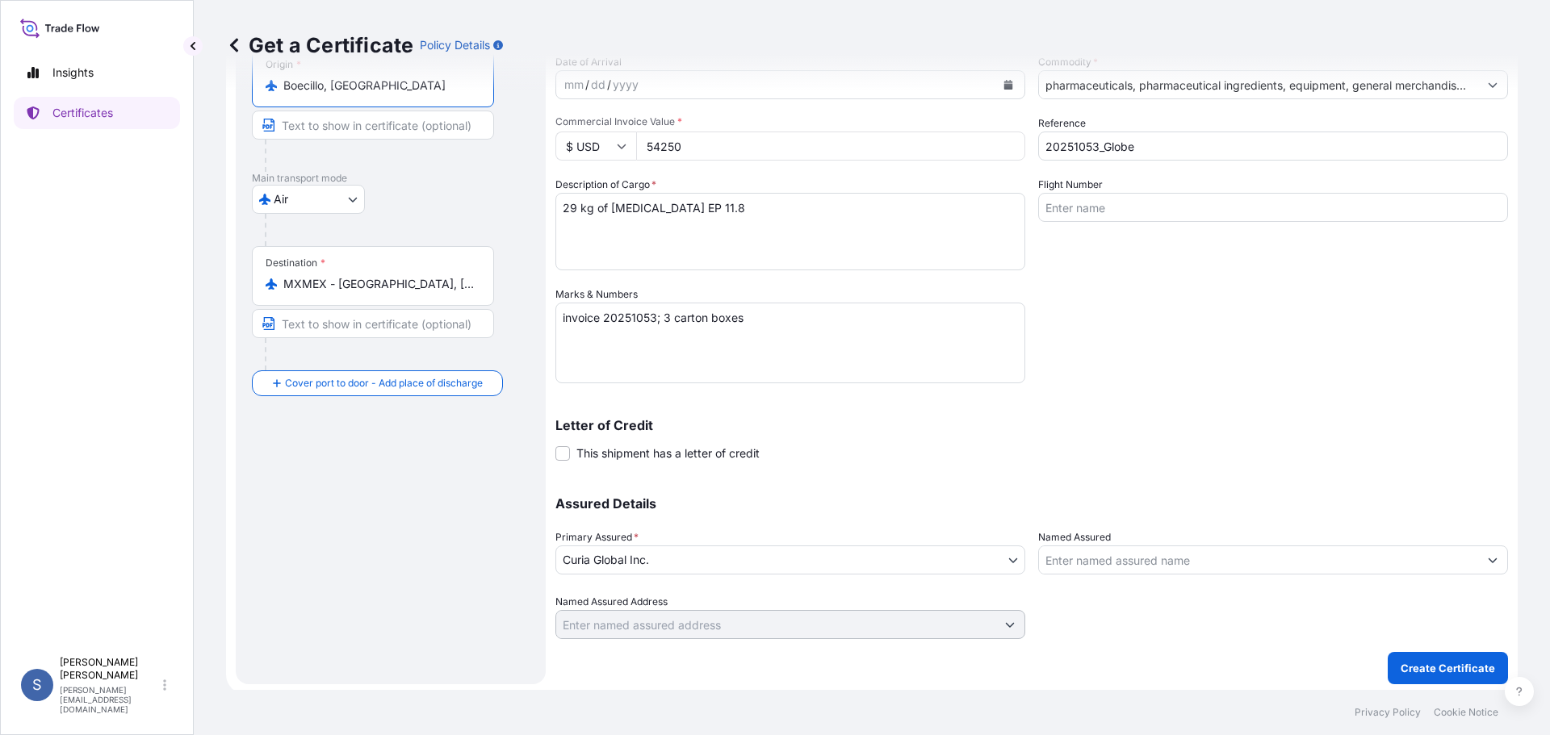
scroll to position [173, 0]
type input "Boecillo, [GEOGRAPHIC_DATA]"
click at [1417, 659] on p "Create Certificate" at bounding box center [1448, 664] width 94 height 16
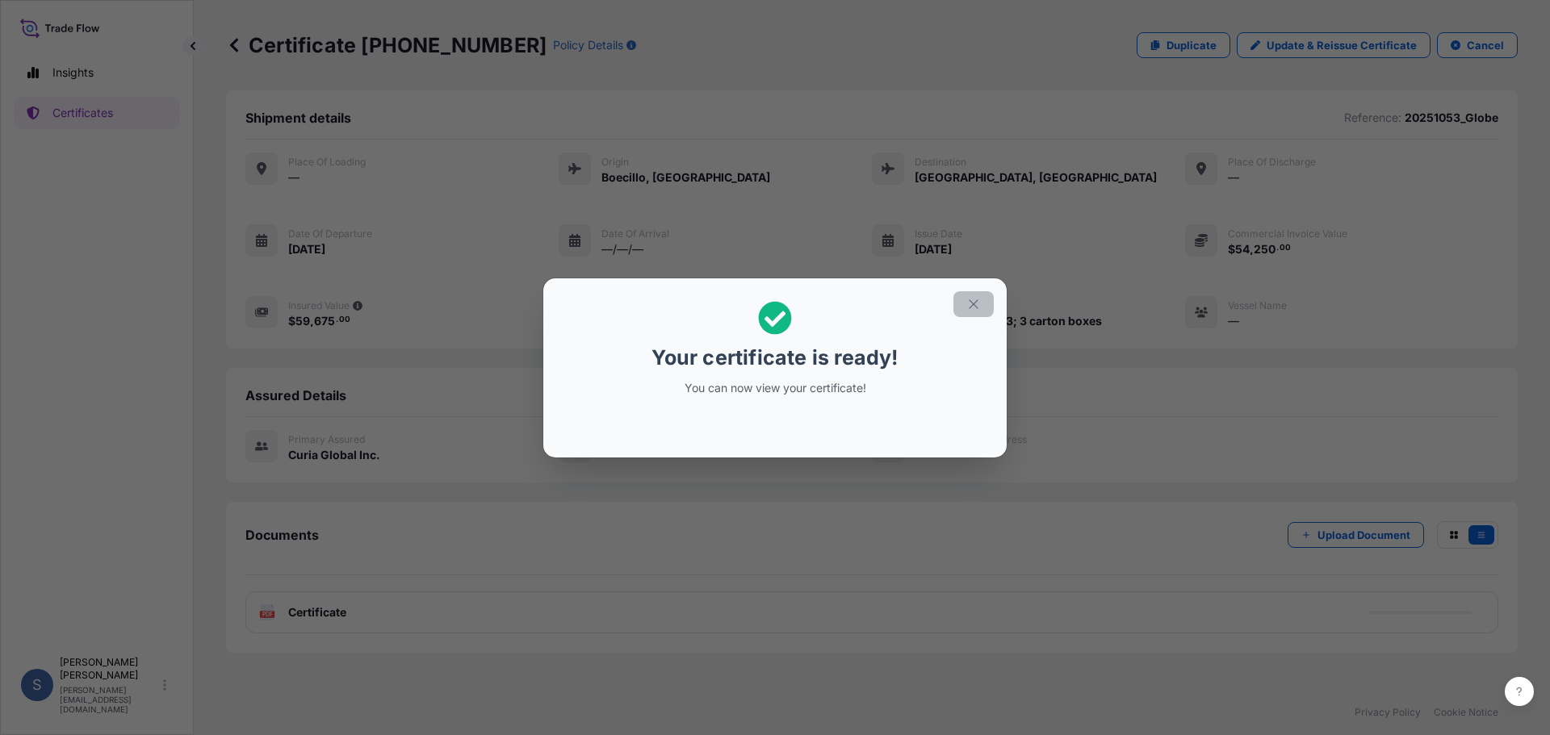
click at [980, 306] on icon "button" at bounding box center [973, 304] width 15 height 15
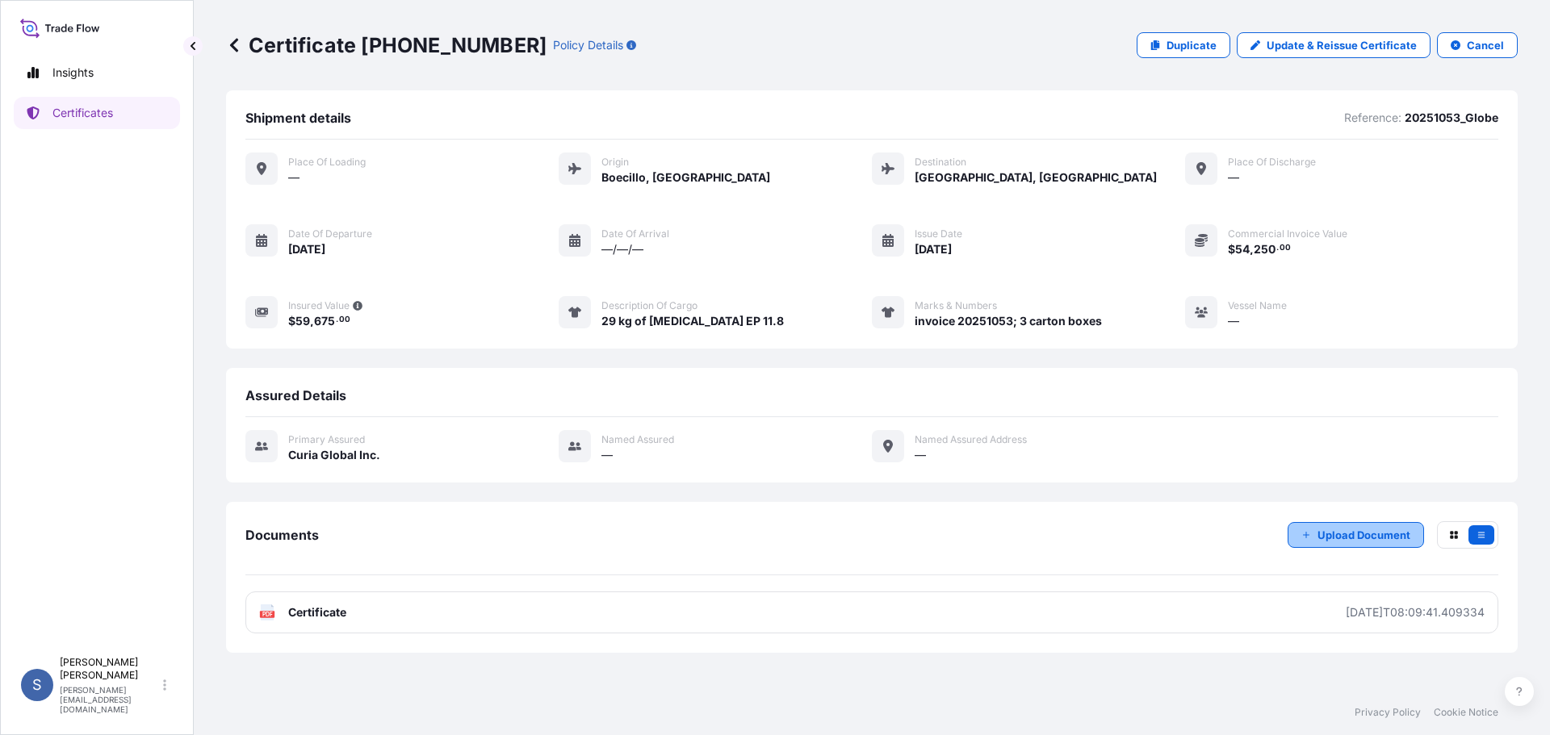
click at [1355, 543] on p "Upload Document" at bounding box center [1363, 535] width 93 height 16
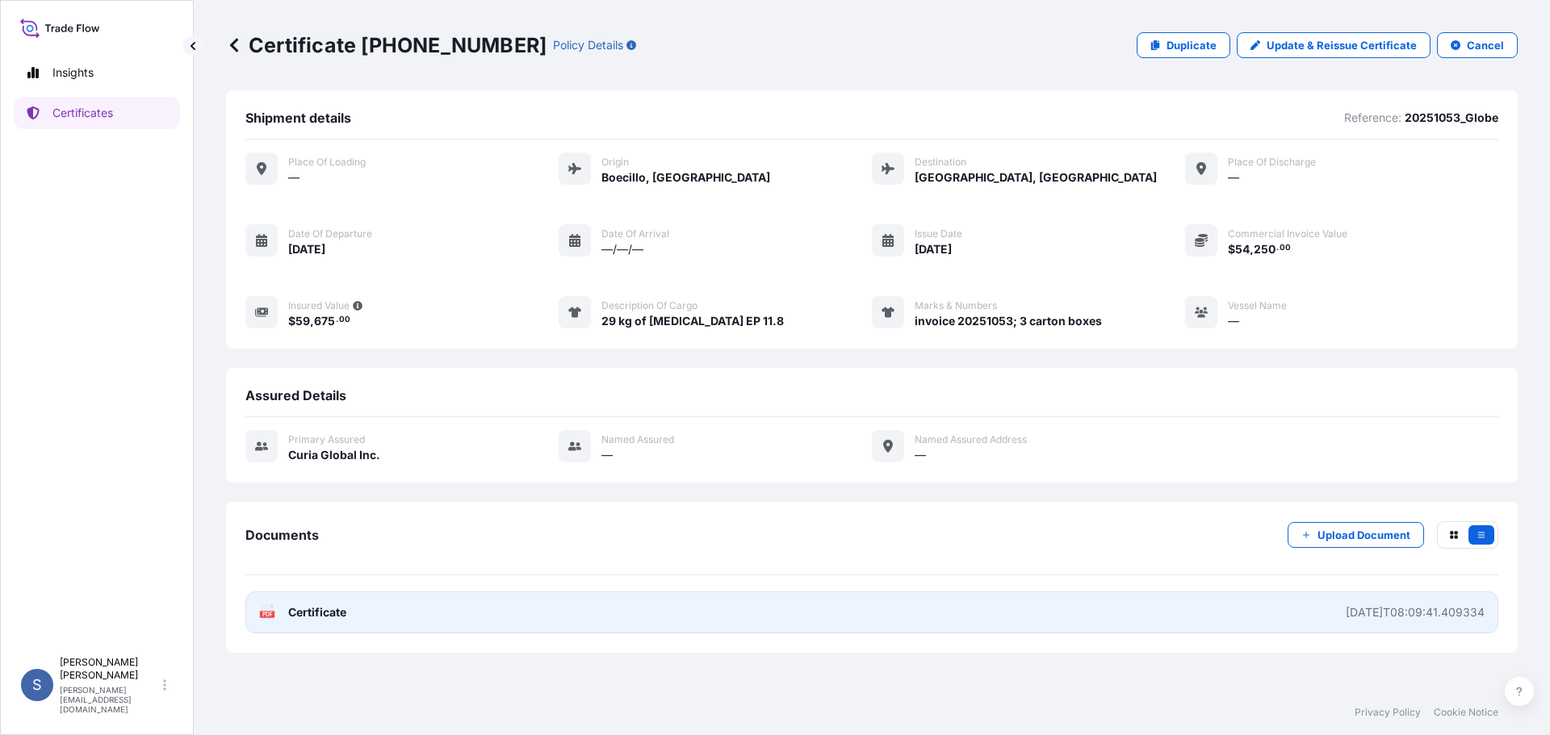
click at [285, 621] on div "PDF Certificate" at bounding box center [302, 613] width 87 height 16
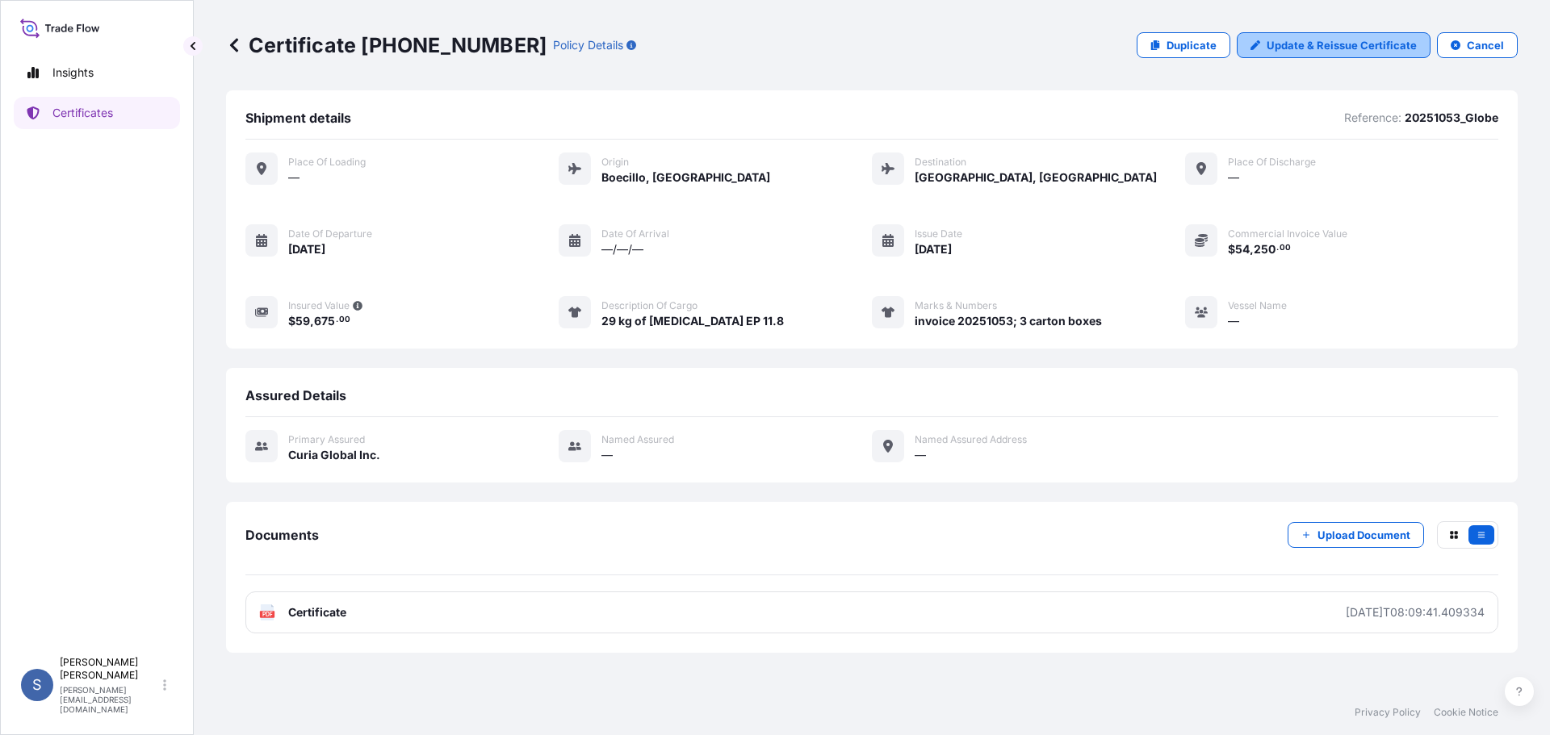
click at [1349, 52] on p "Update & Reissue Certificate" at bounding box center [1342, 45] width 150 height 16
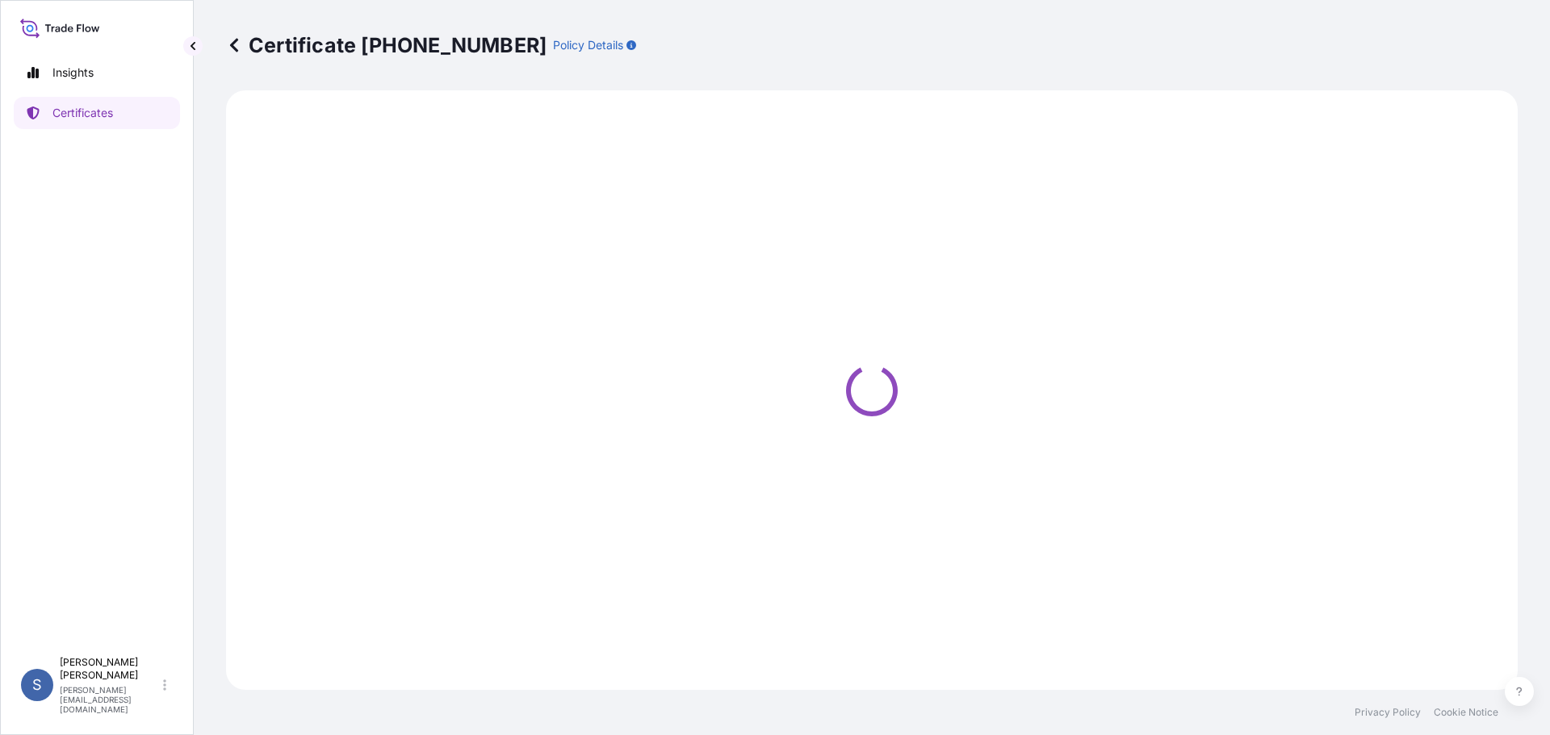
select select "Air"
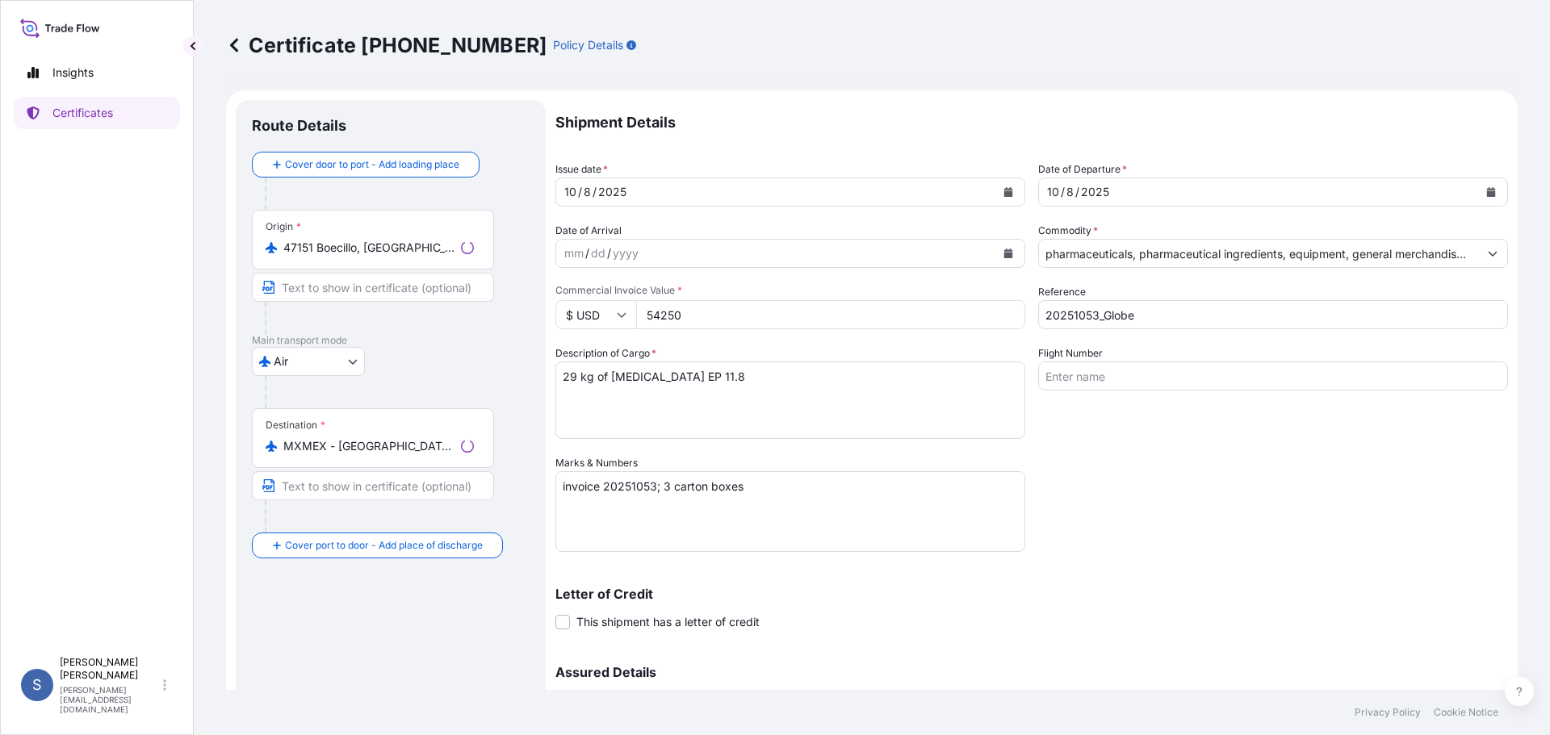
select select "31484"
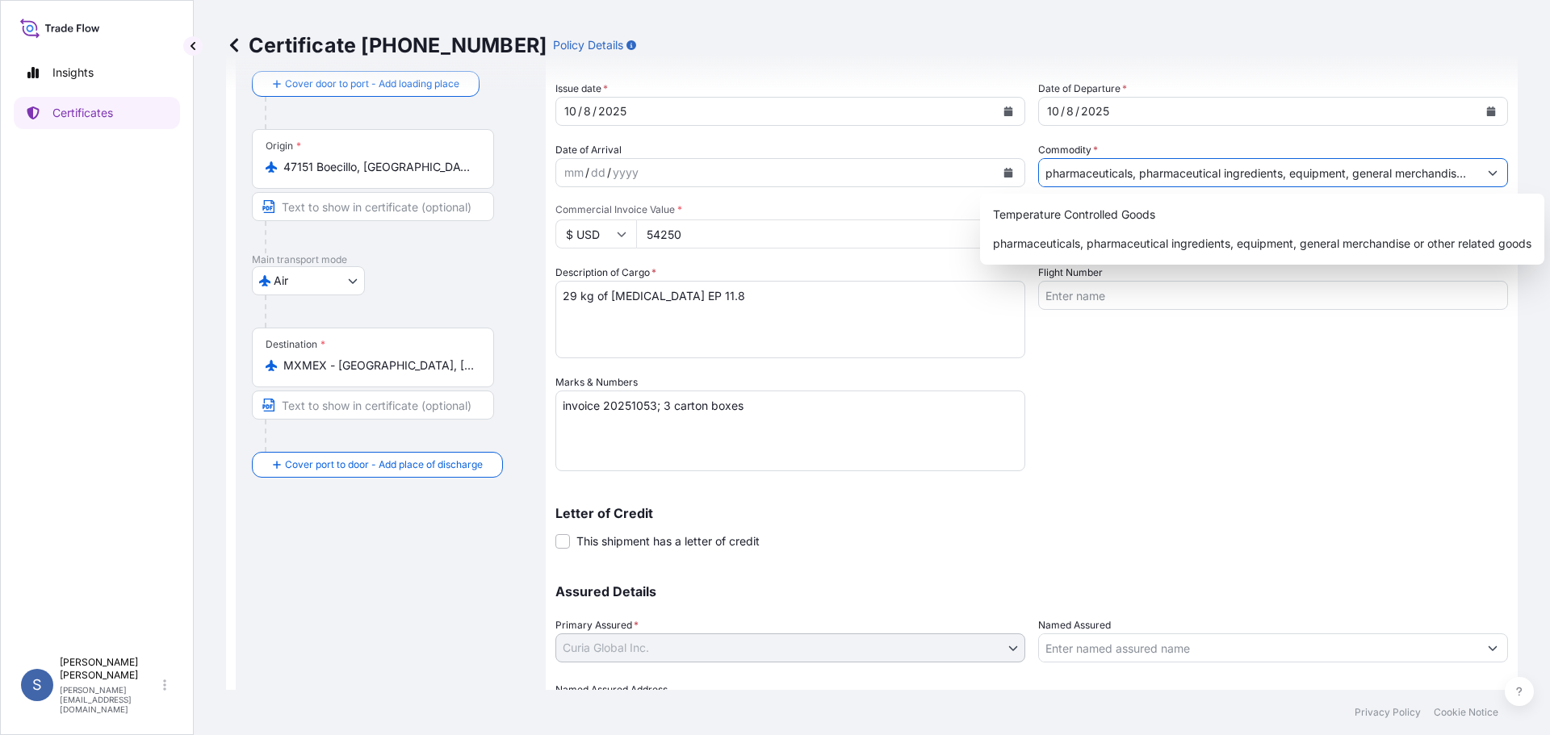
click at [1138, 178] on input "pharmaceuticals, pharmaceutical ingredients, equipment, general merchandise or …" at bounding box center [1258, 172] width 439 height 29
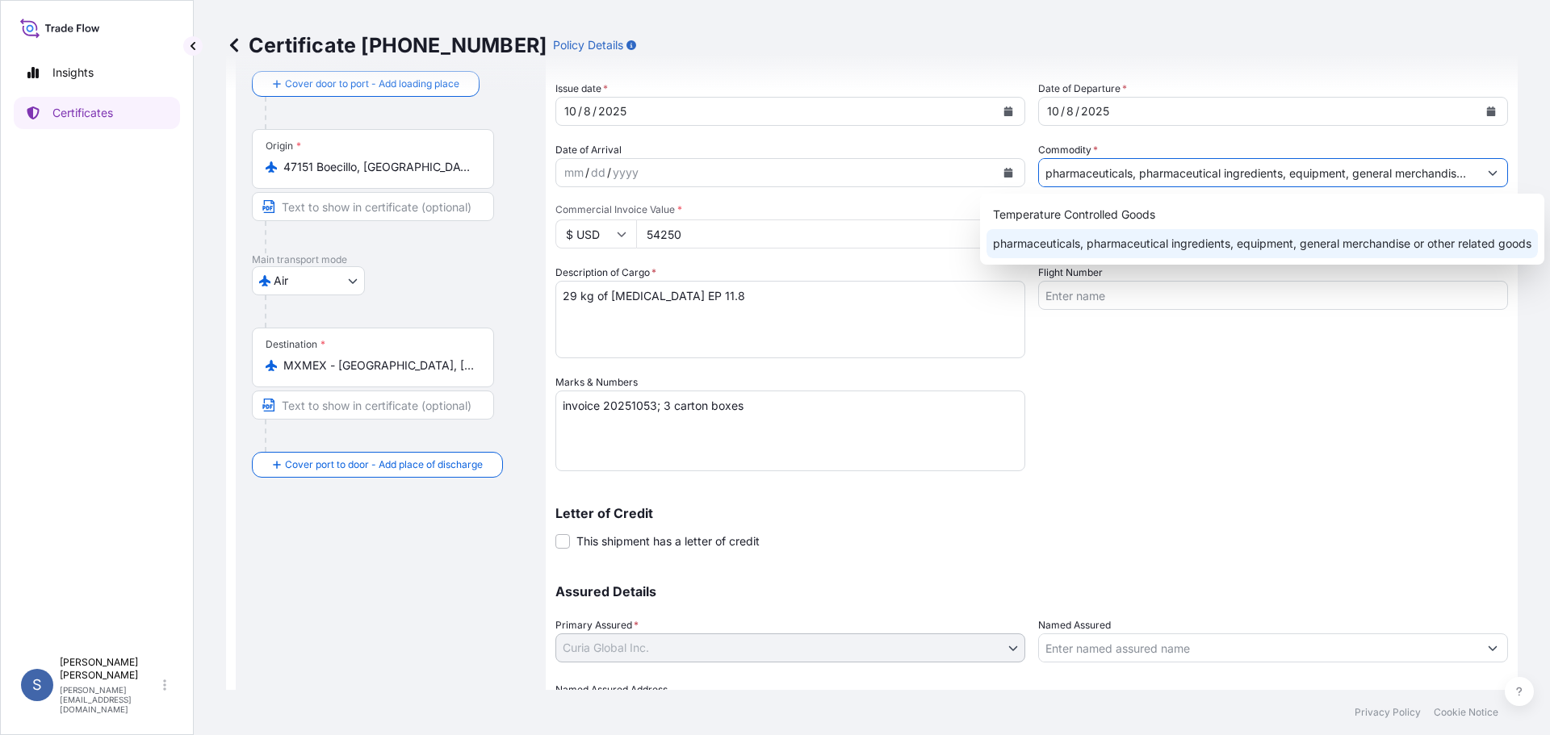
click at [1151, 242] on div "pharmaceuticals, pharmaceutical ingredients, equipment, general merchandise or …" at bounding box center [1261, 243] width 551 height 29
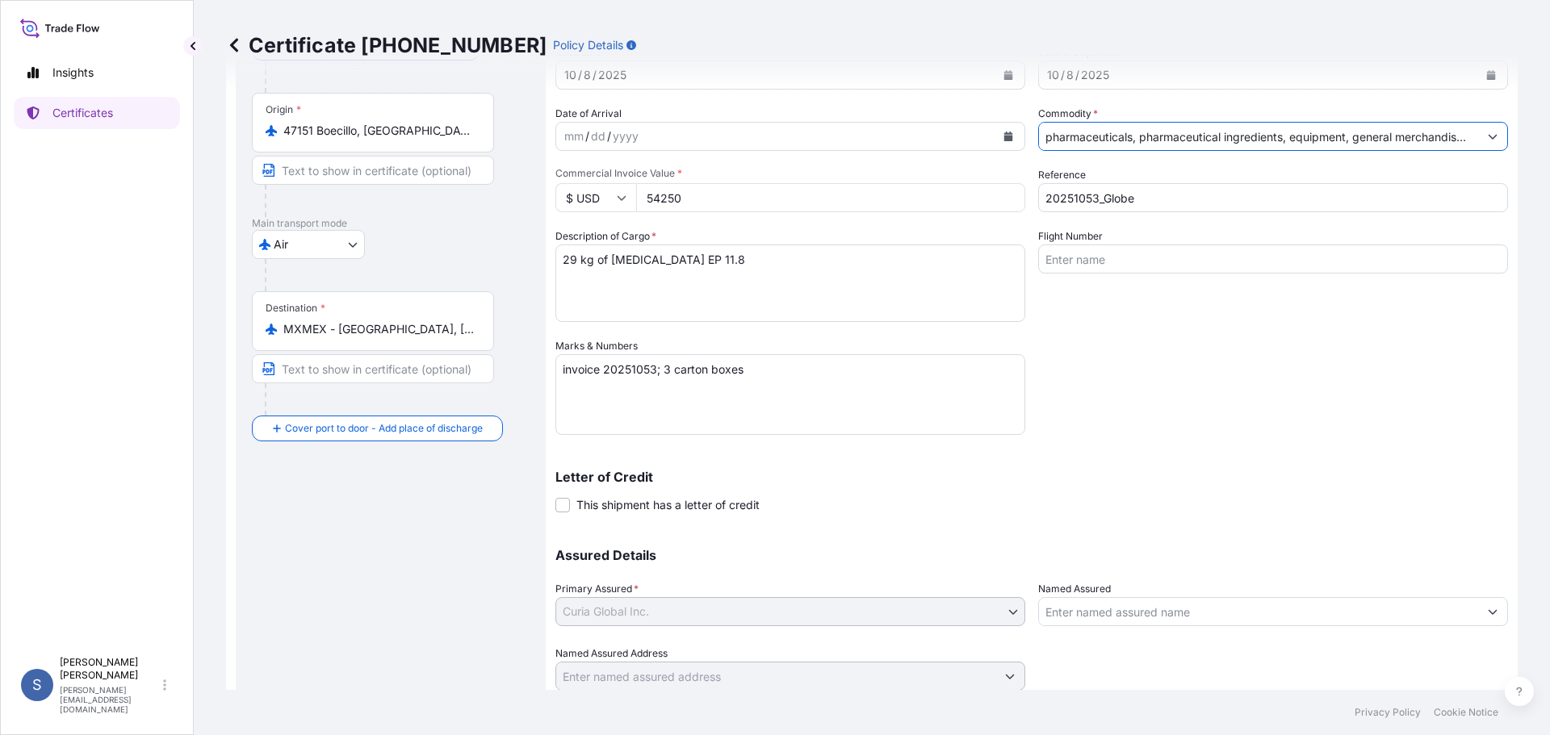
scroll to position [173, 0]
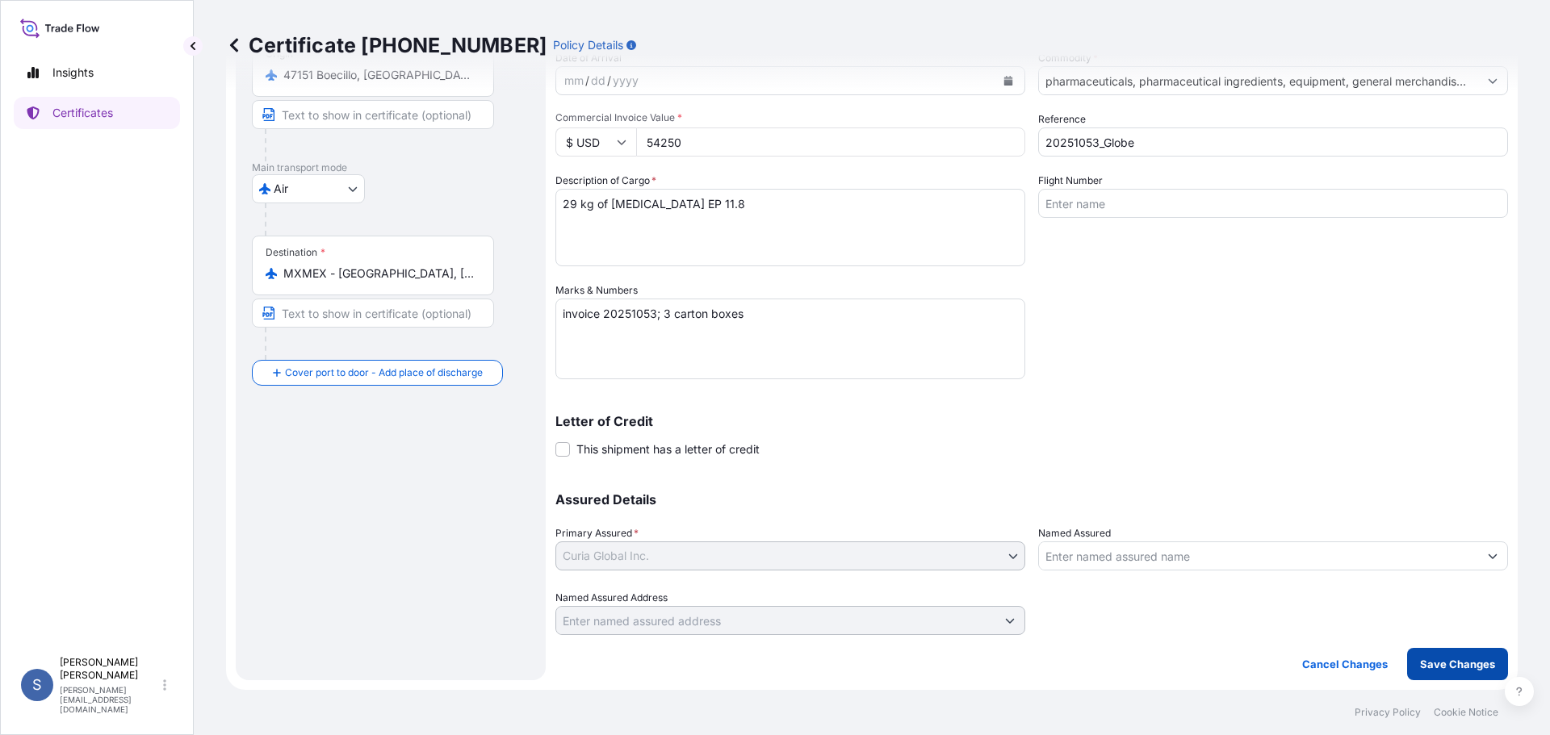
click at [1425, 672] on button "Save Changes" at bounding box center [1457, 664] width 101 height 32
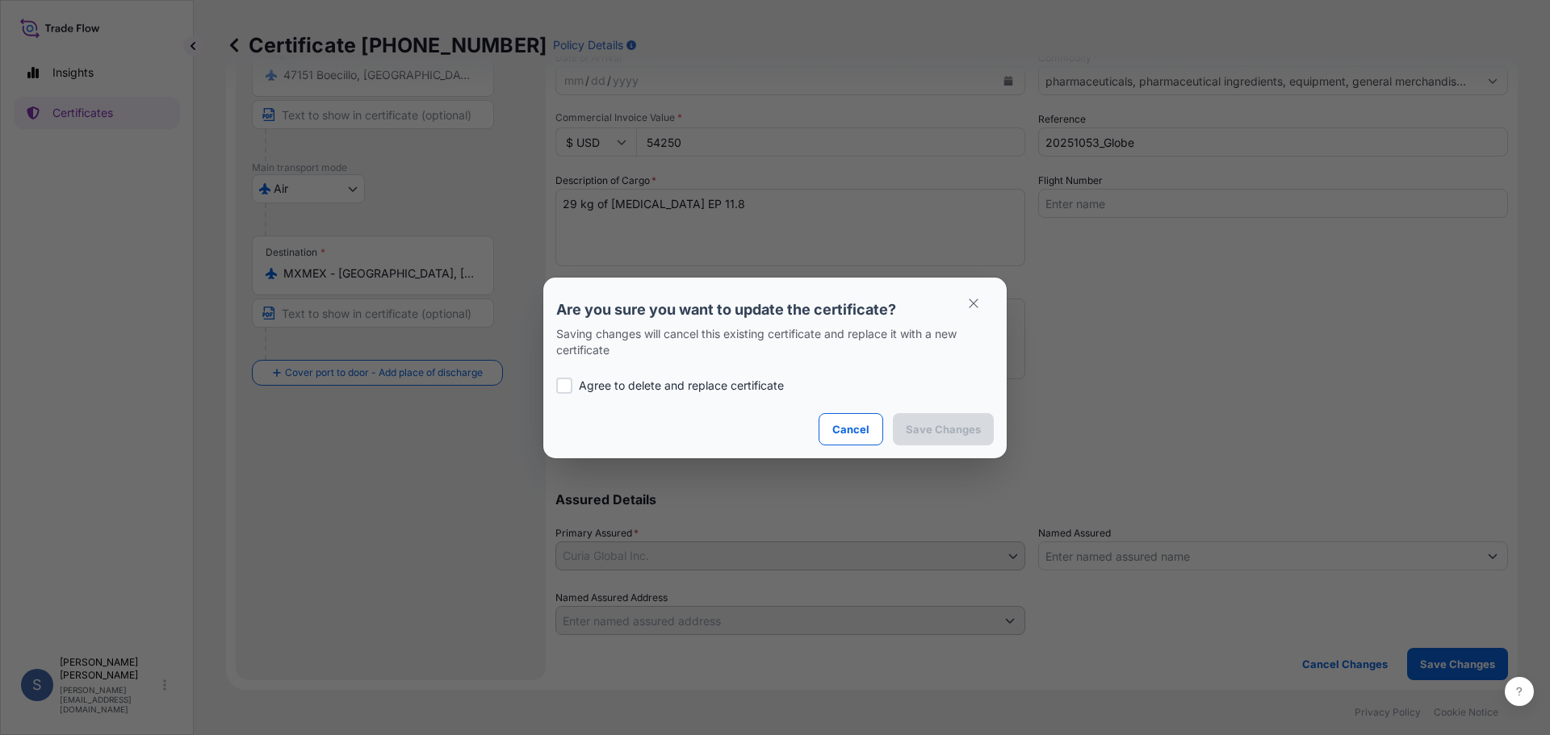
click at [669, 390] on p "Agree to delete and replace certificate" at bounding box center [681, 386] width 205 height 16
checkbox input "true"
click at [941, 435] on p "Save Changes" at bounding box center [943, 429] width 75 height 16
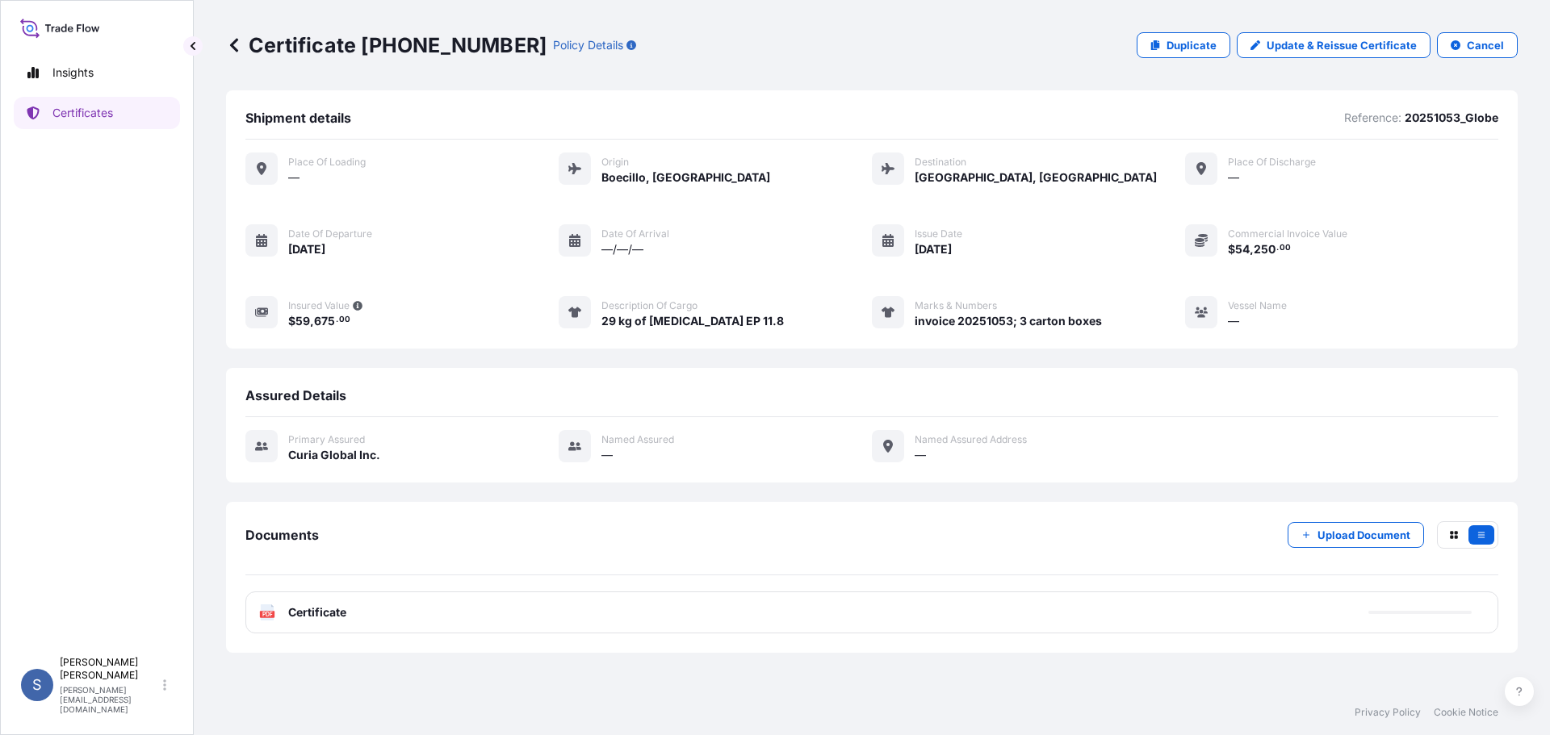
click at [276, 621] on div "PDF Certificate" at bounding box center [302, 613] width 87 height 16
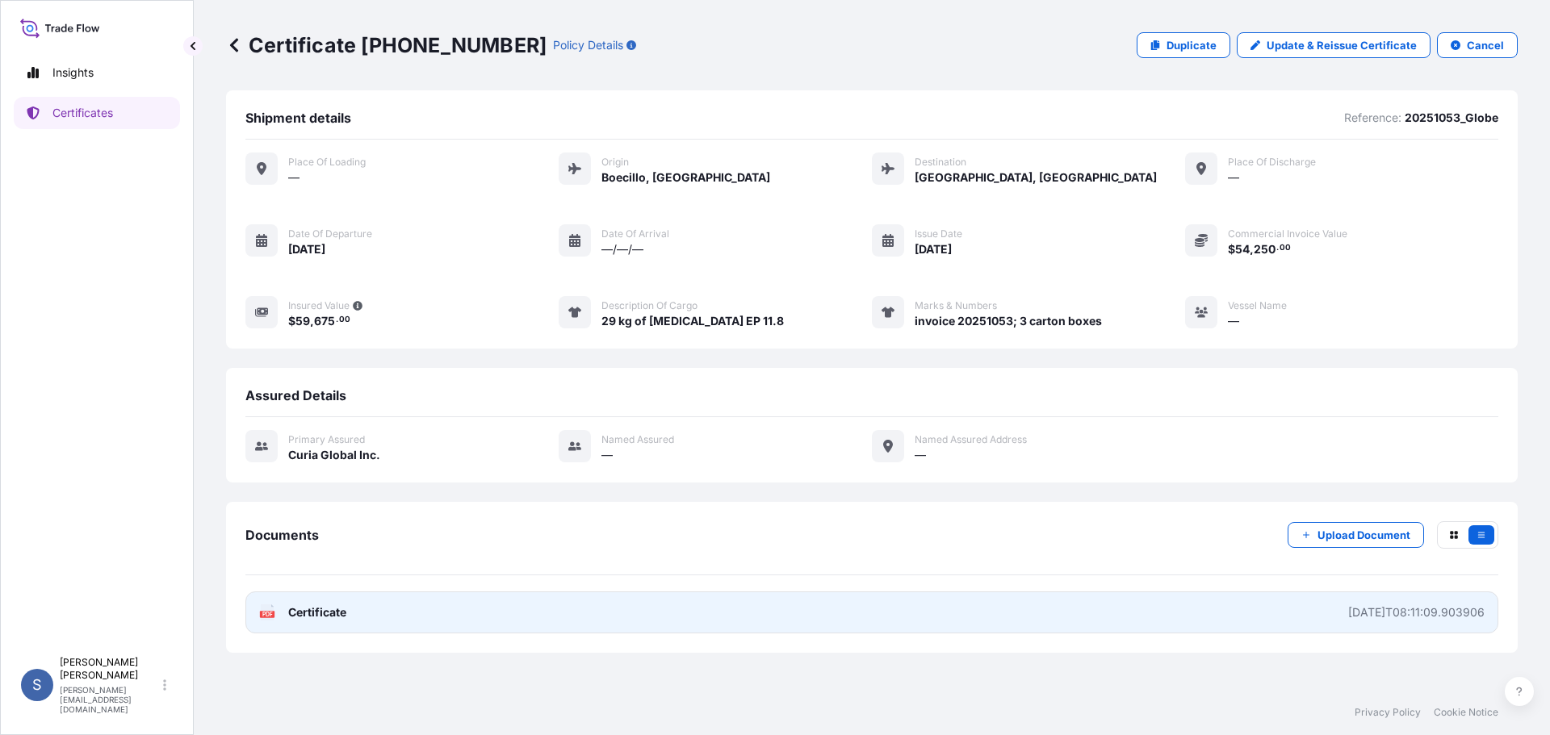
click at [396, 622] on link "PDF Certificate [DATE]T08:11:09.903906" at bounding box center [871, 613] width 1253 height 42
